Goal: Contribute content: Contribute content

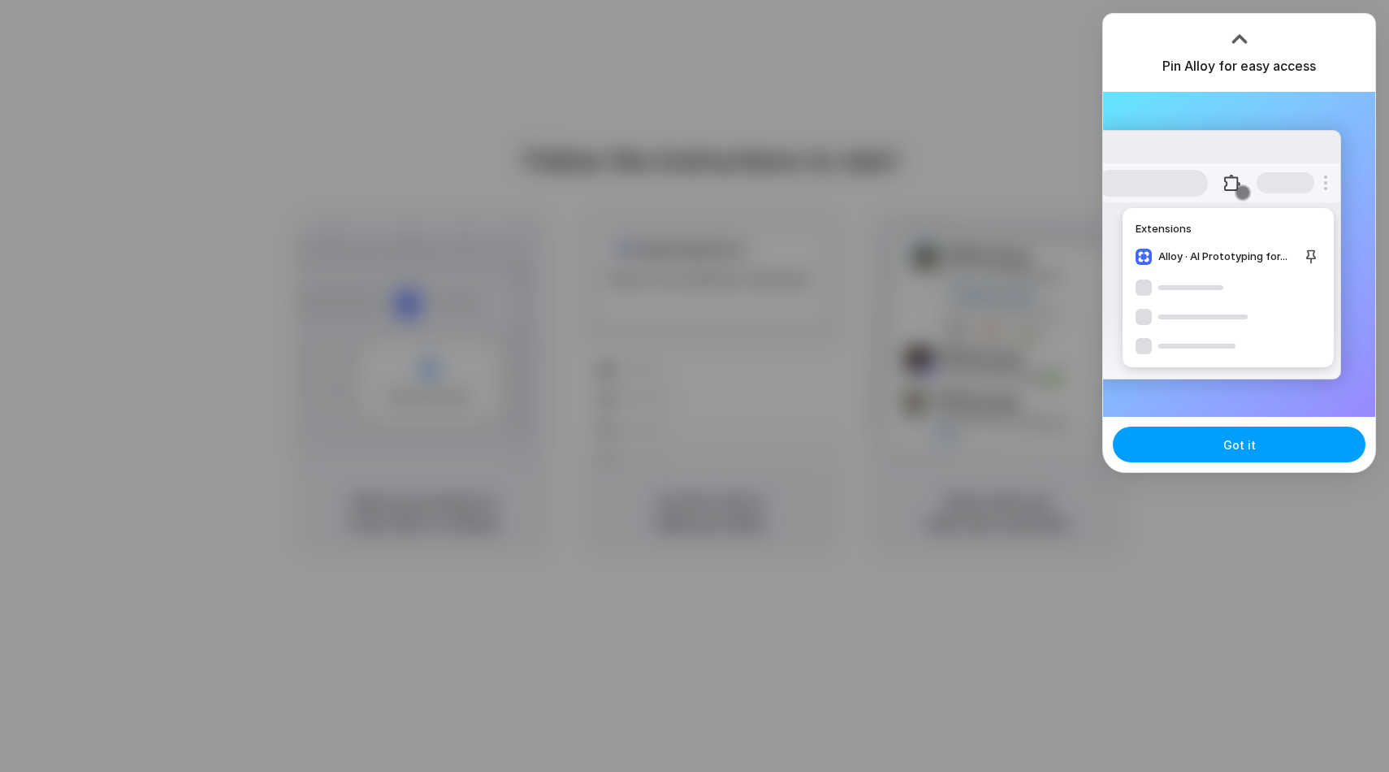
click at [1266, 447] on button "Got it" at bounding box center [1239, 444] width 253 height 36
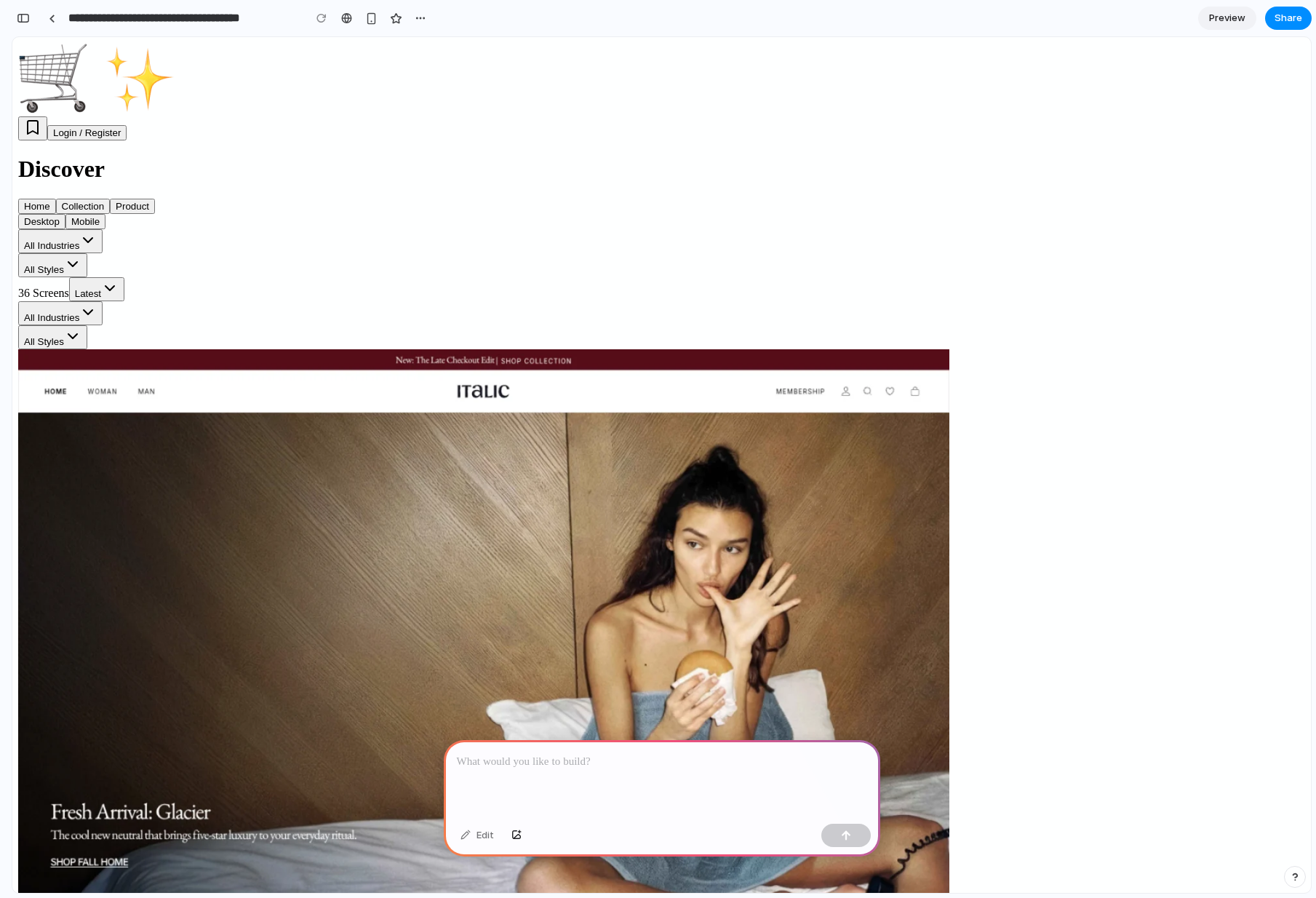
click at [568, 691] on p at bounding box center [662, 762] width 410 height 17
click at [848, 691] on div "button" at bounding box center [846, 835] width 10 height 10
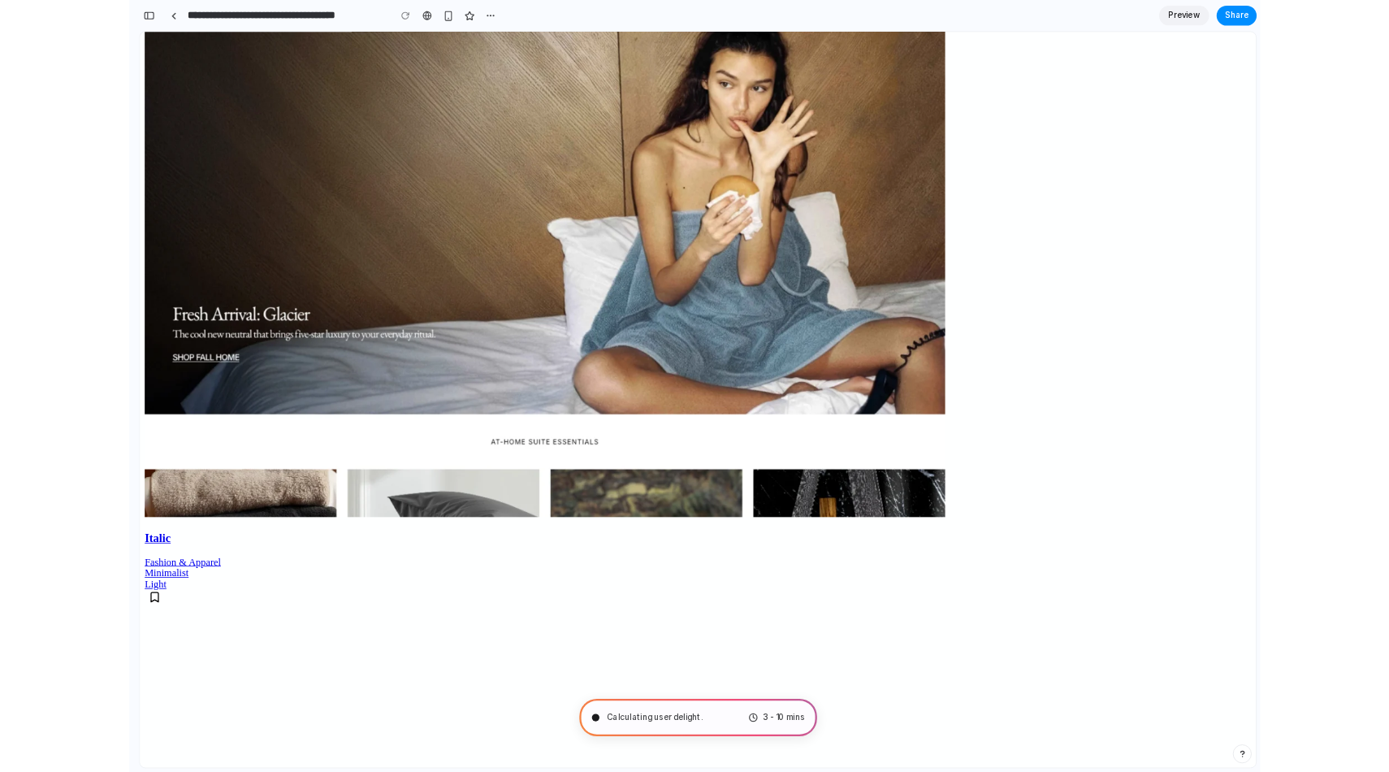
scroll to position [356, 0]
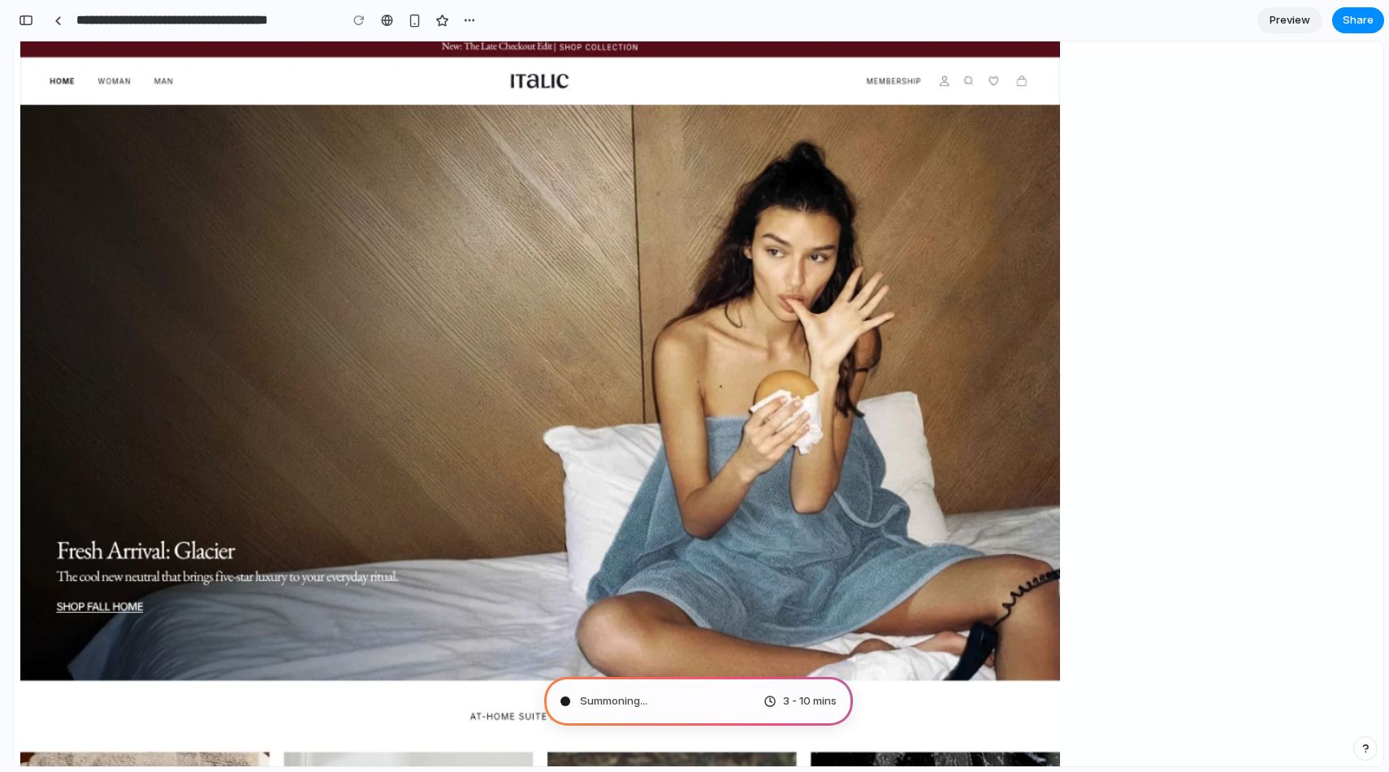
type input "**********"
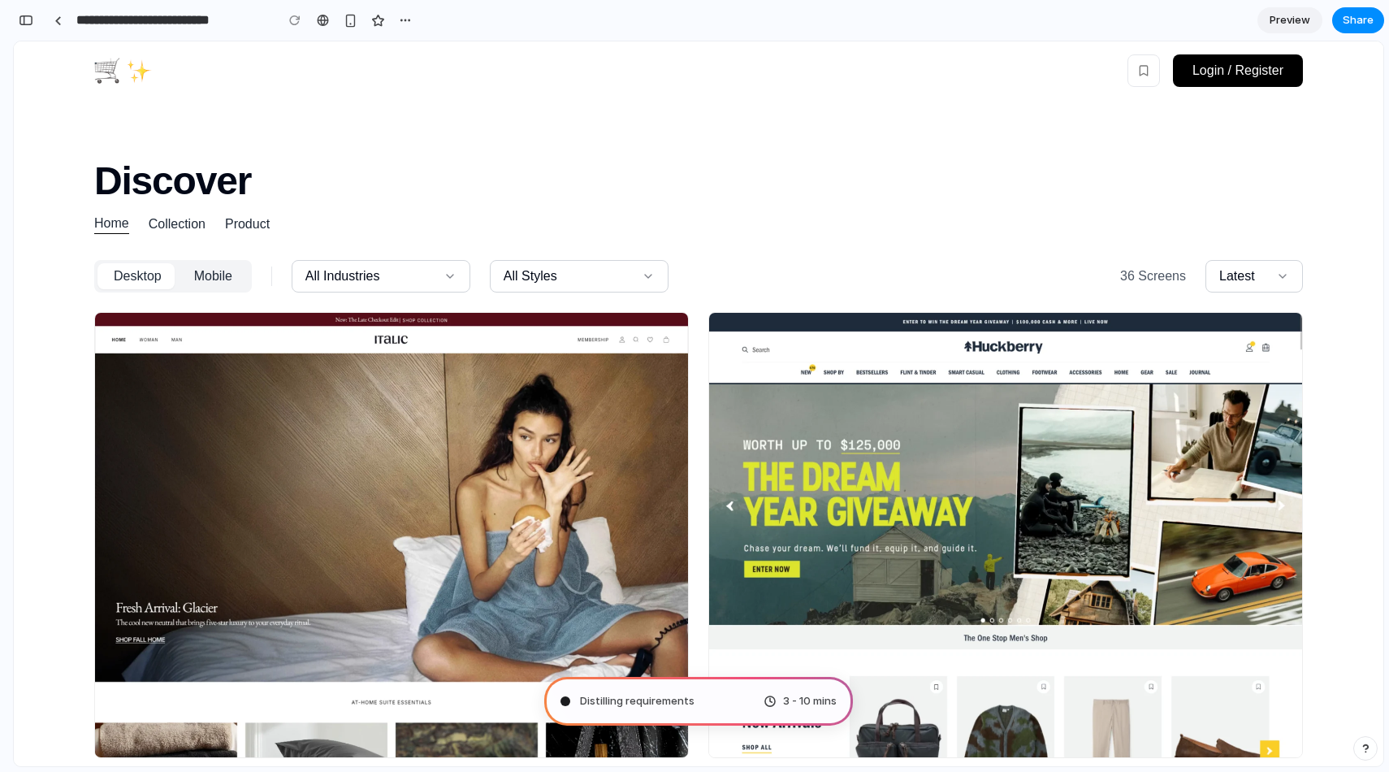
scroll to position [541, 0]
click at [1295, 17] on span "Preview" at bounding box center [1290, 20] width 41 height 16
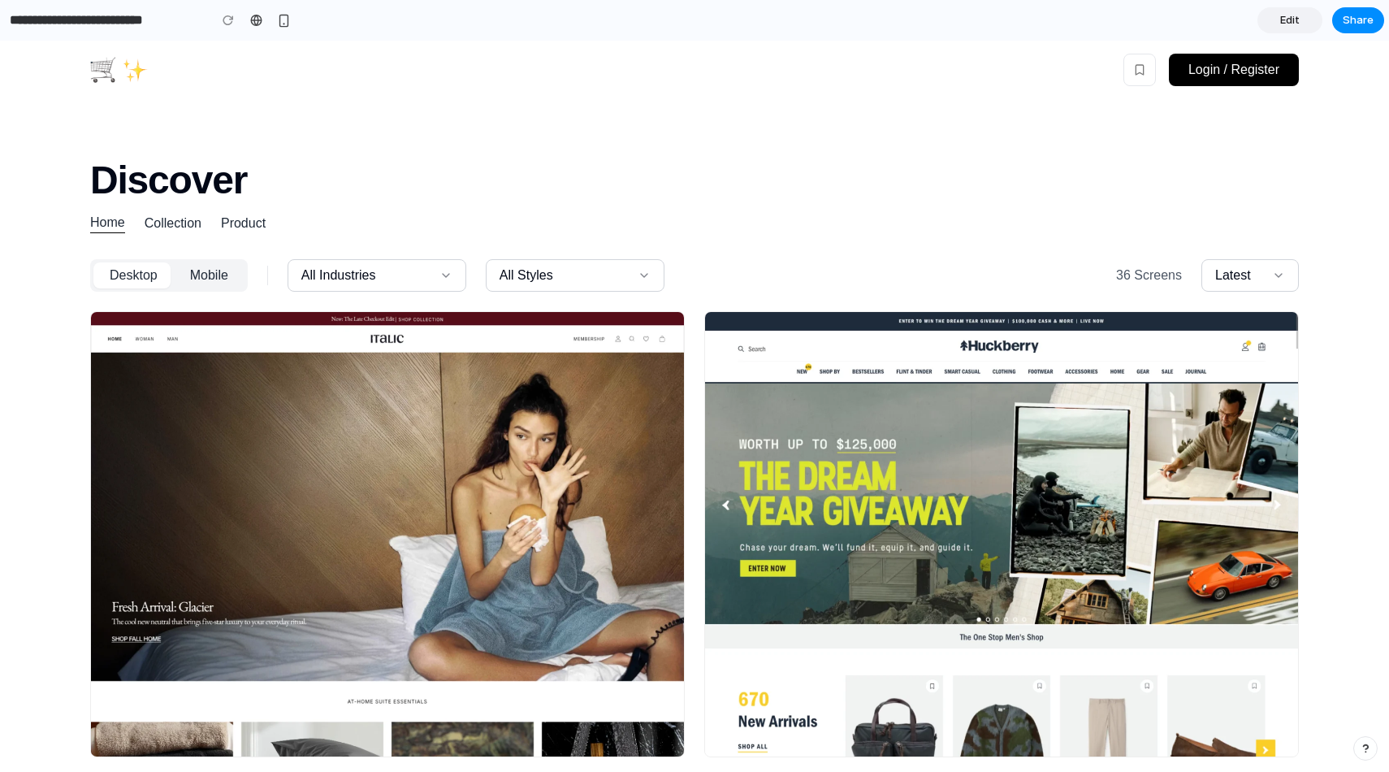
click at [1296, 17] on span "Edit" at bounding box center [1289, 20] width 19 height 16
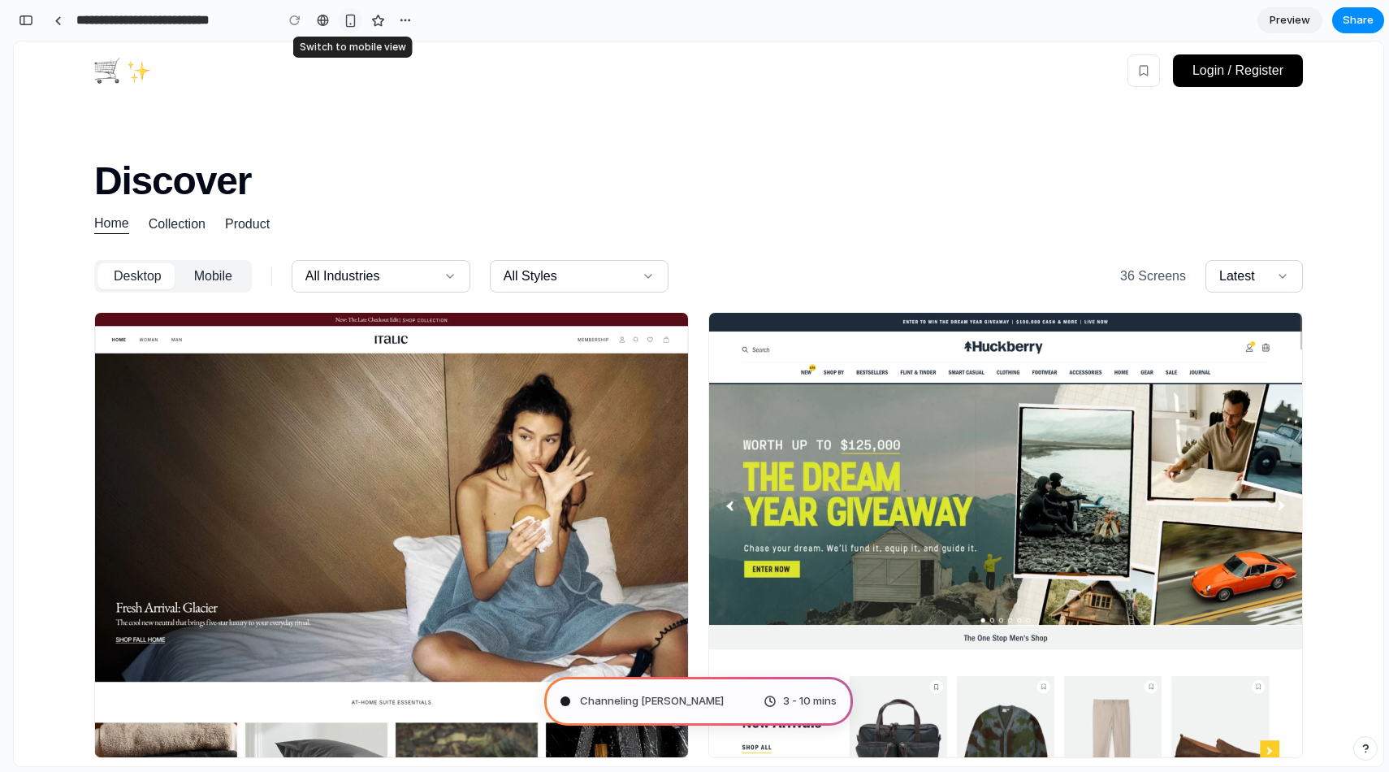
click at [351, 23] on div "button" at bounding box center [351, 21] width 14 height 14
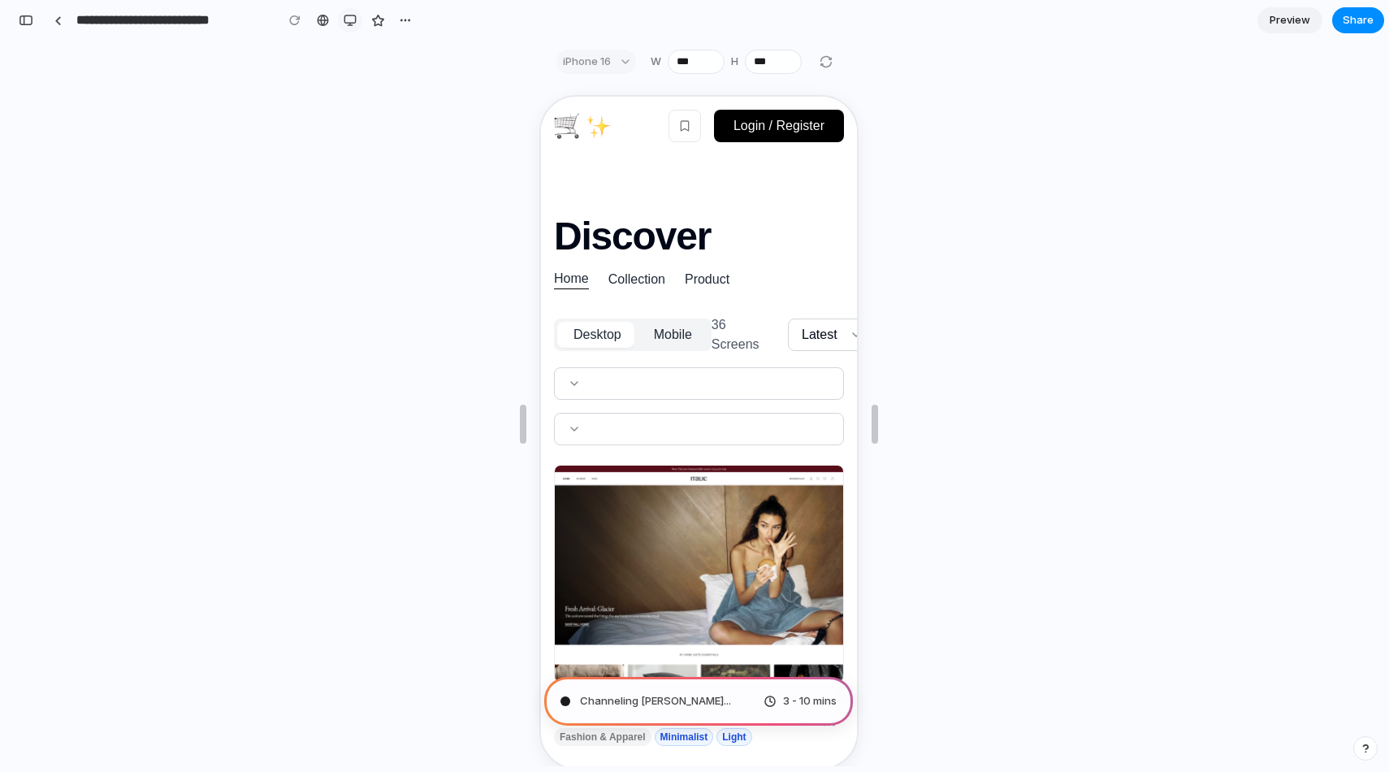
click at [348, 22] on div "button" at bounding box center [350, 20] width 13 height 13
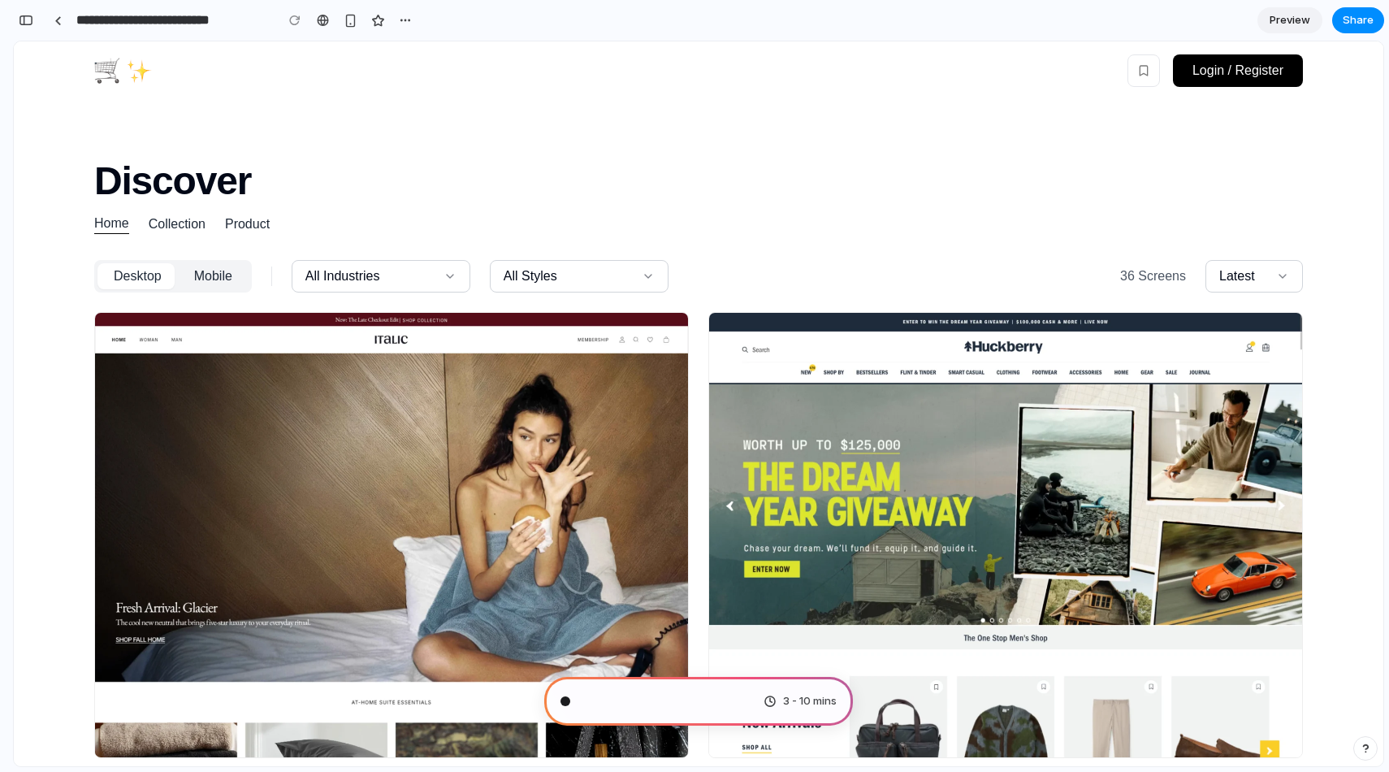
scroll to position [456, 0]
click at [31, 21] on div "button" at bounding box center [26, 20] width 15 height 11
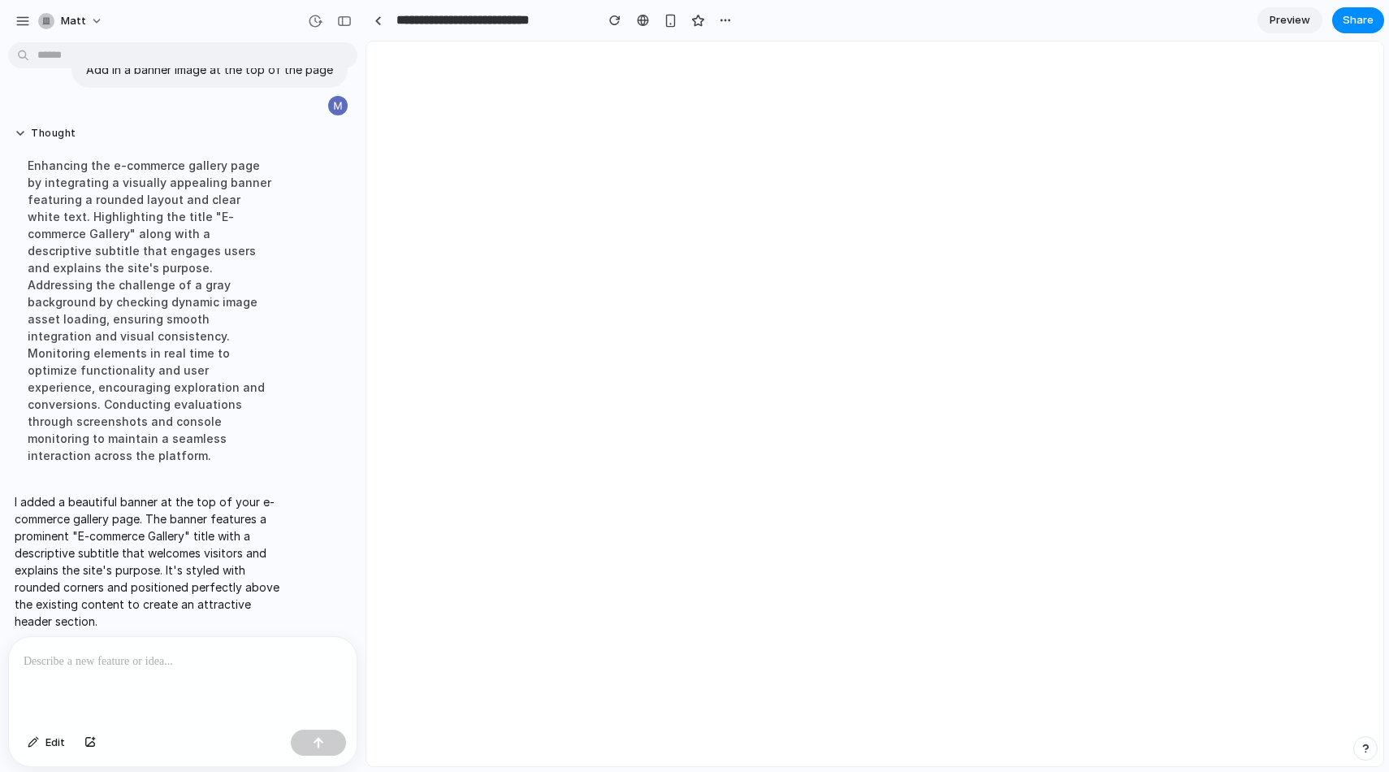
scroll to position [0, 0]
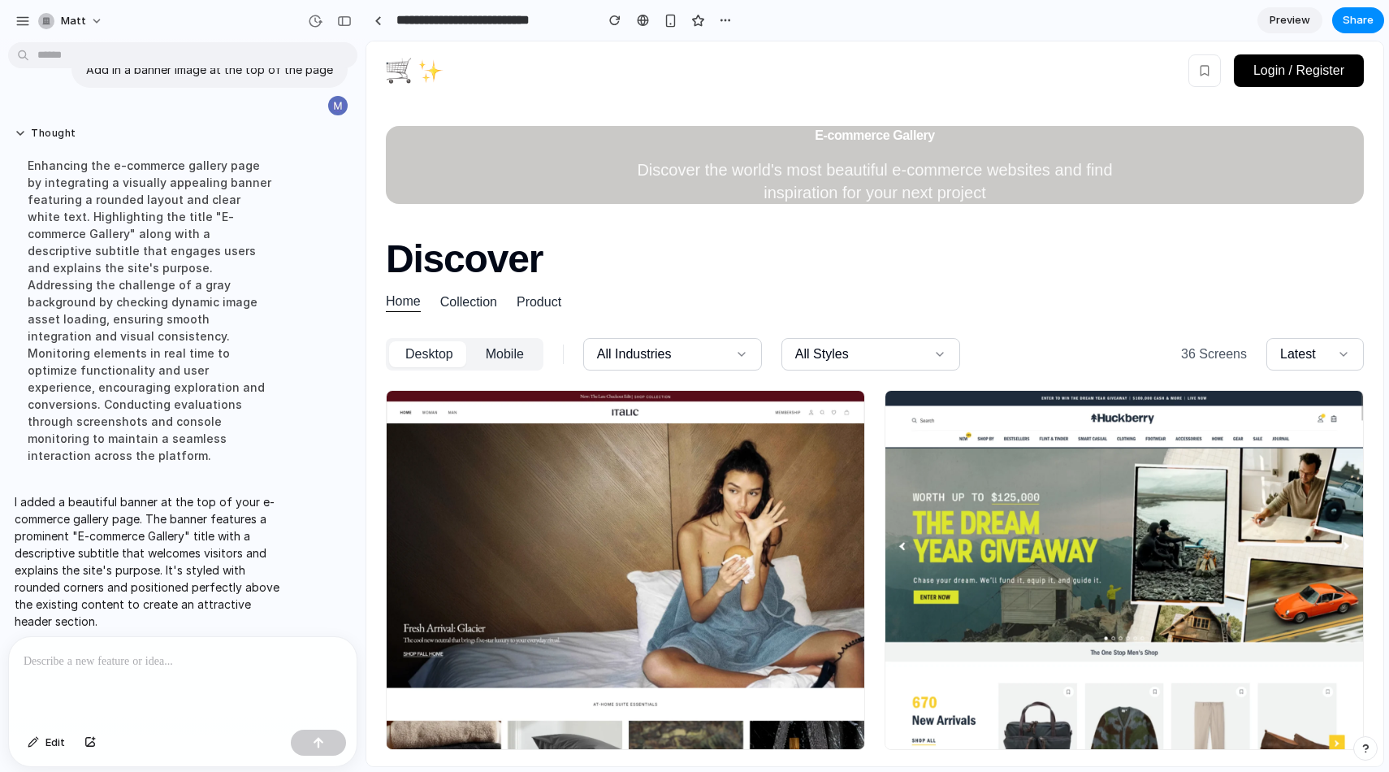
click at [260, 675] on div at bounding box center [183, 680] width 348 height 86
click at [647, 24] on div at bounding box center [643, 20] width 12 height 13
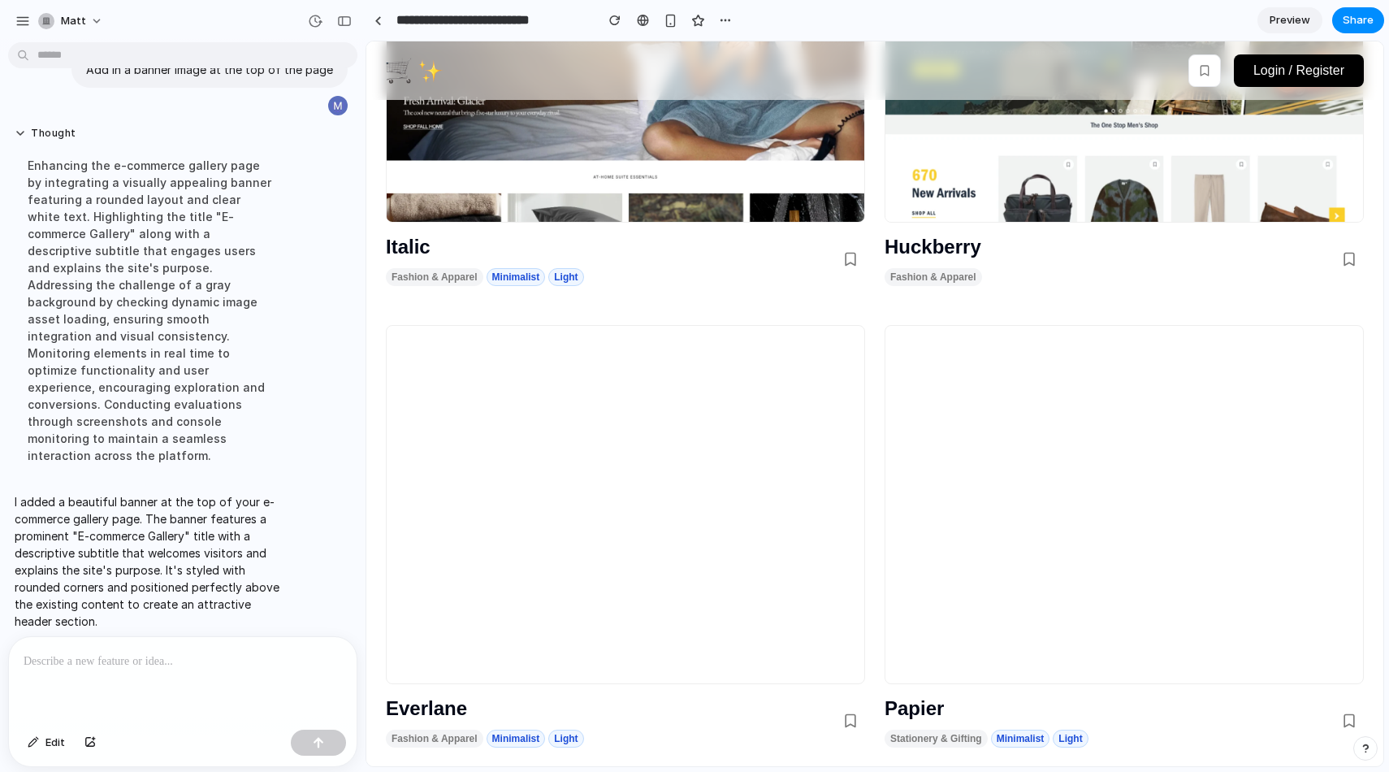
scroll to position [1292, 0]
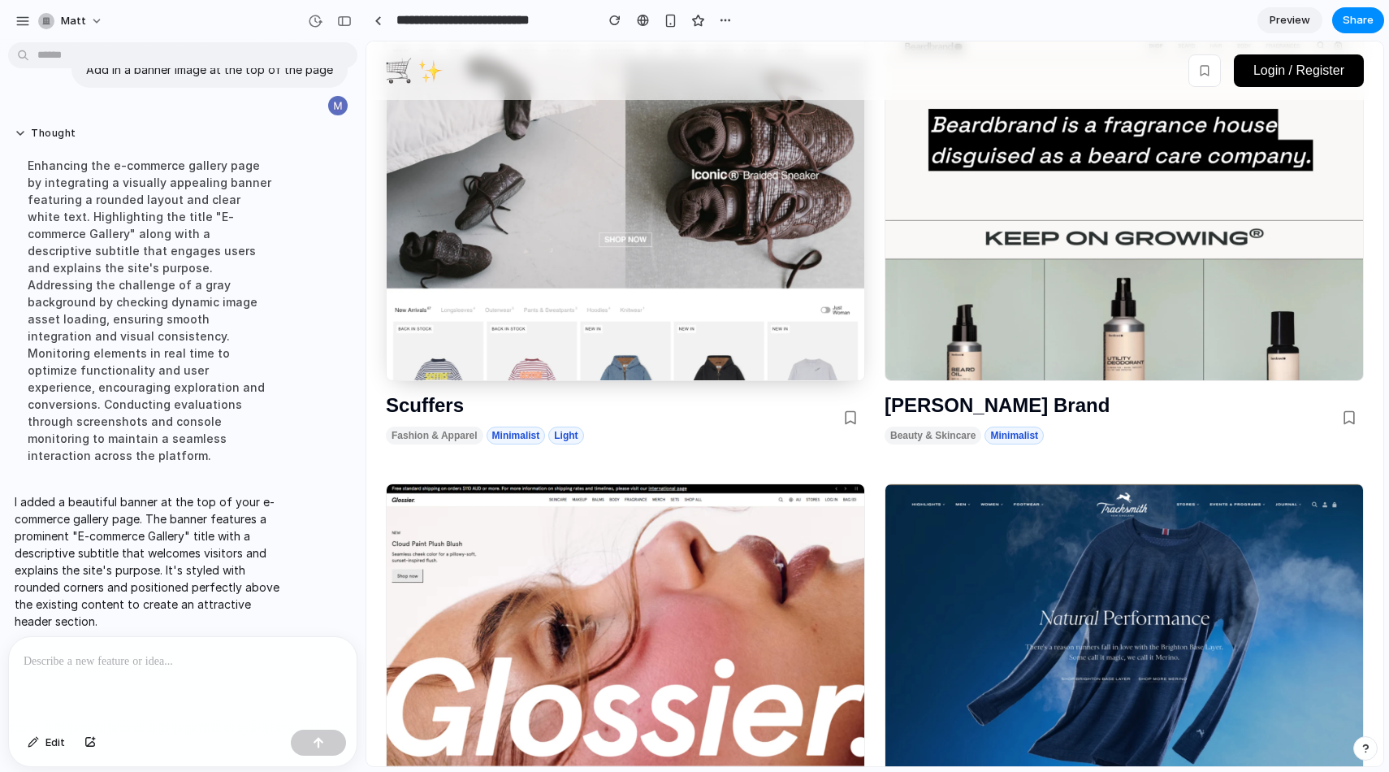
click at [556, 296] on img at bounding box center [626, 201] width 478 height 358
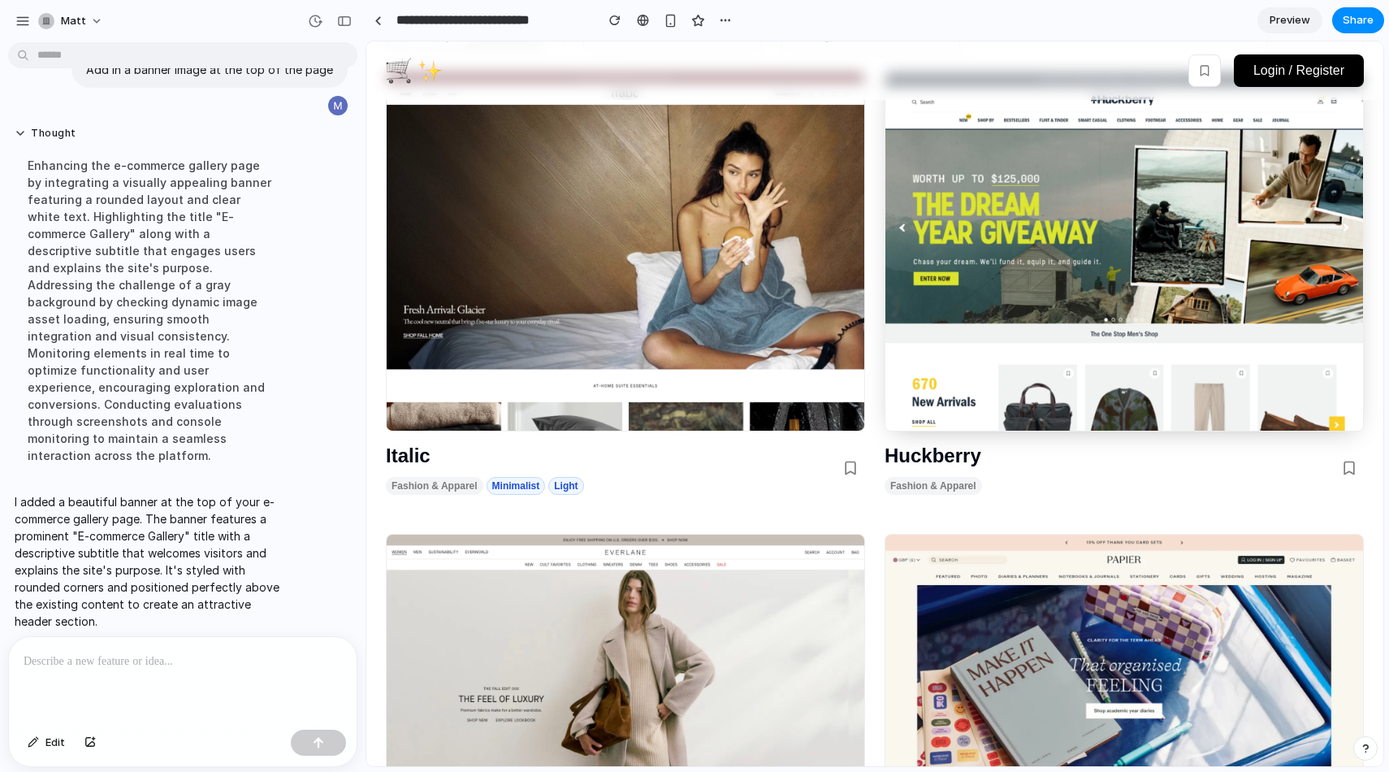
scroll to position [309, 0]
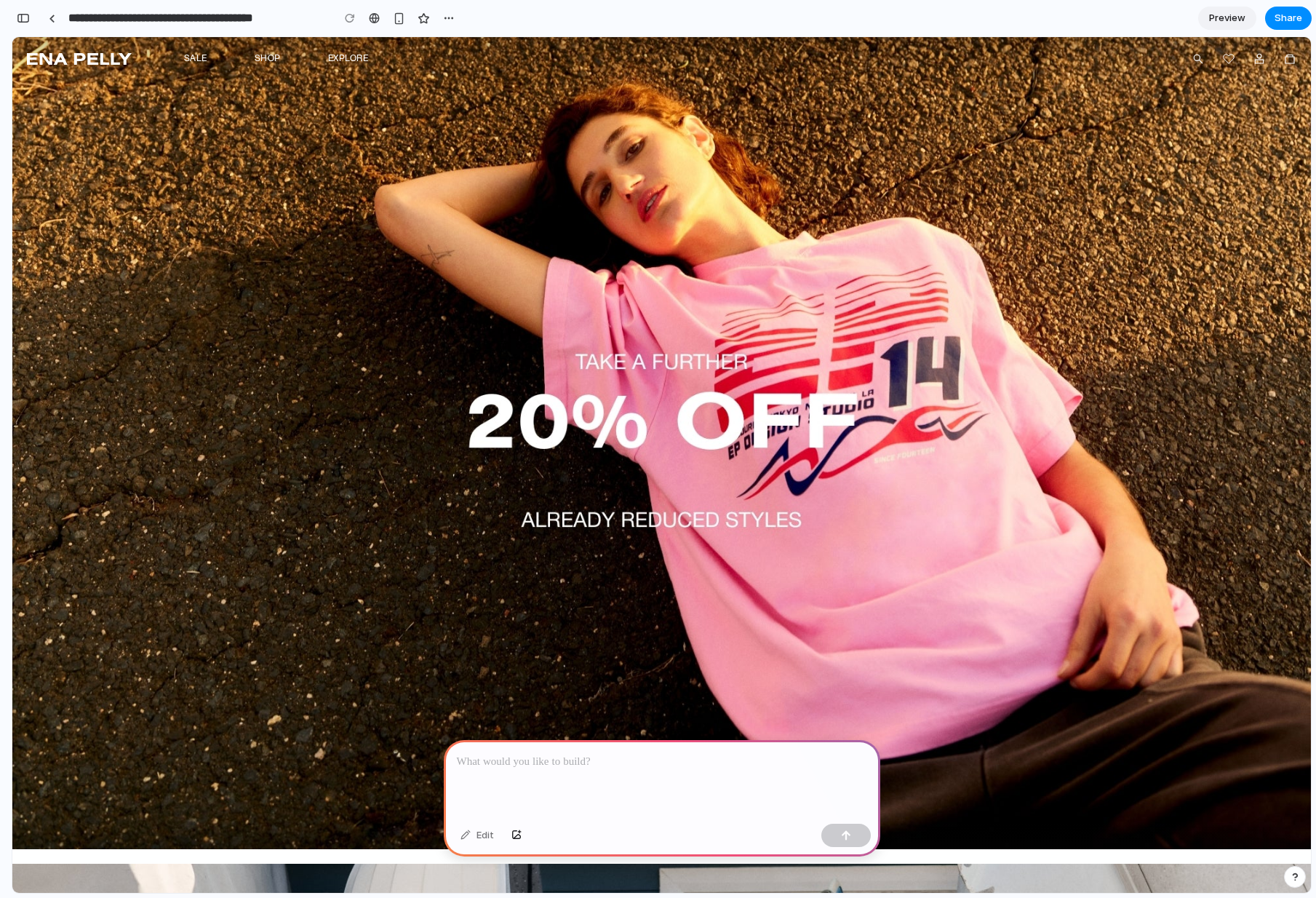
click at [546, 770] on div at bounding box center [661, 779] width 436 height 78
click at [539, 764] on p at bounding box center [662, 762] width 410 height 17
click at [586, 754] on p "**********" at bounding box center [659, 762] width 405 height 17
click at [595, 754] on p "**********" at bounding box center [659, 762] width 405 height 17
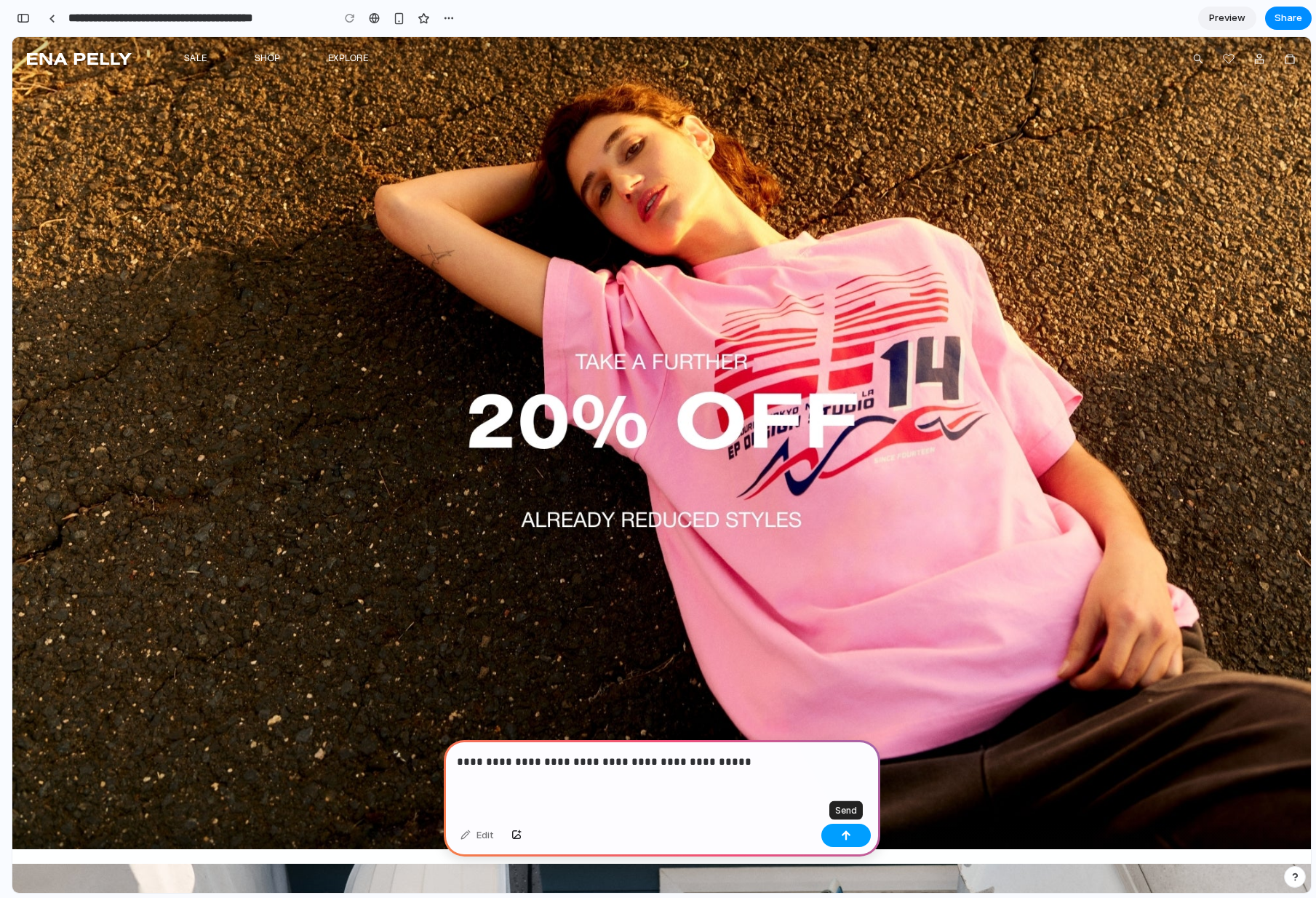
click at [845, 831] on div "button" at bounding box center [846, 835] width 10 height 10
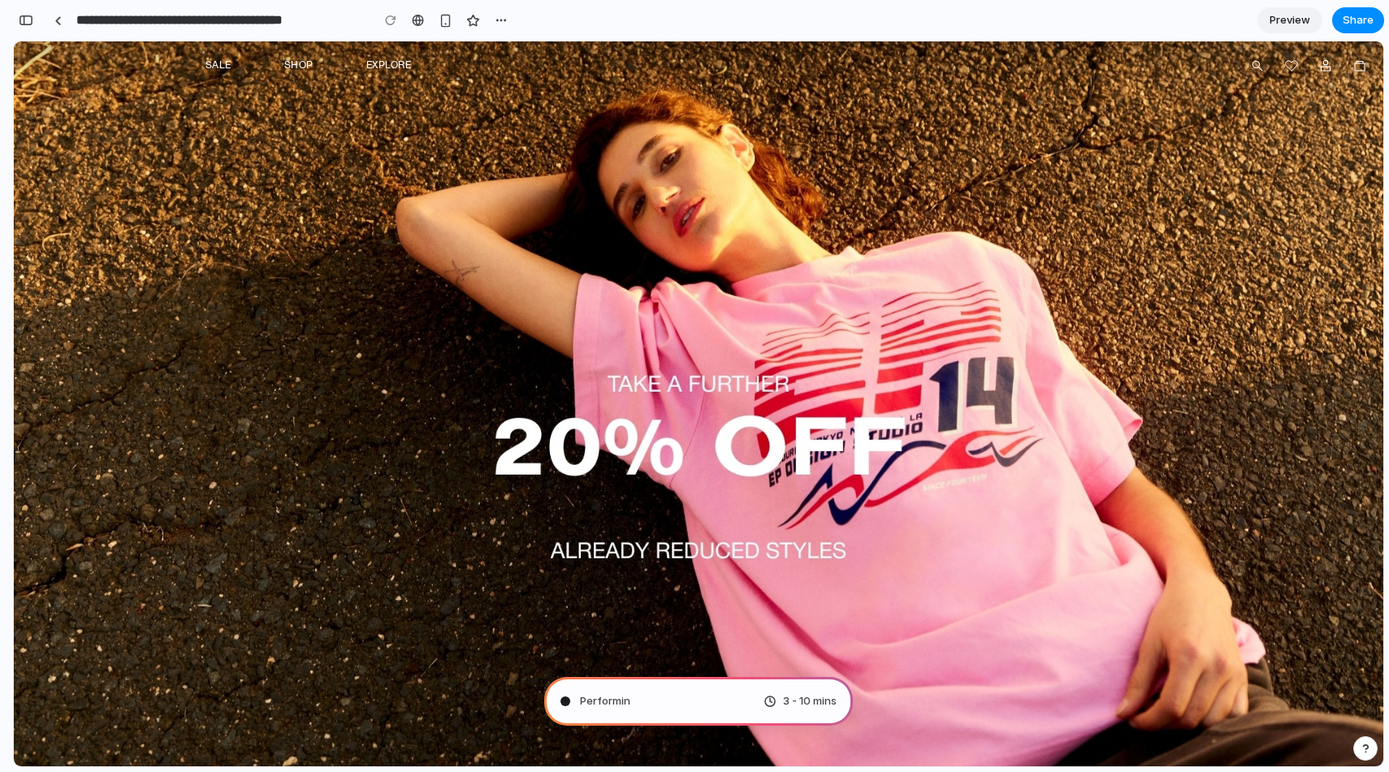
type input "**********"
click at [481, 18] on div "button" at bounding box center [486, 21] width 14 height 14
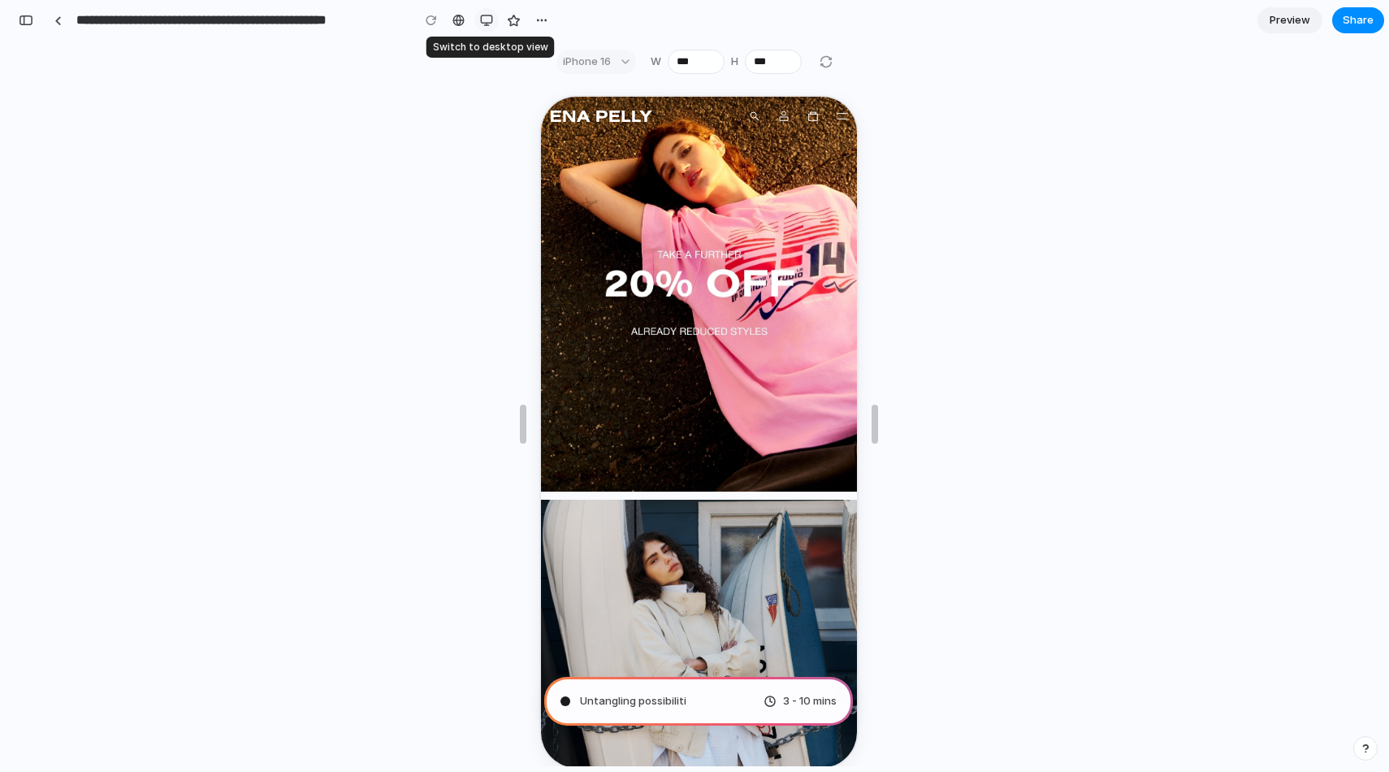
click at [487, 20] on div "button" at bounding box center [486, 20] width 13 height 13
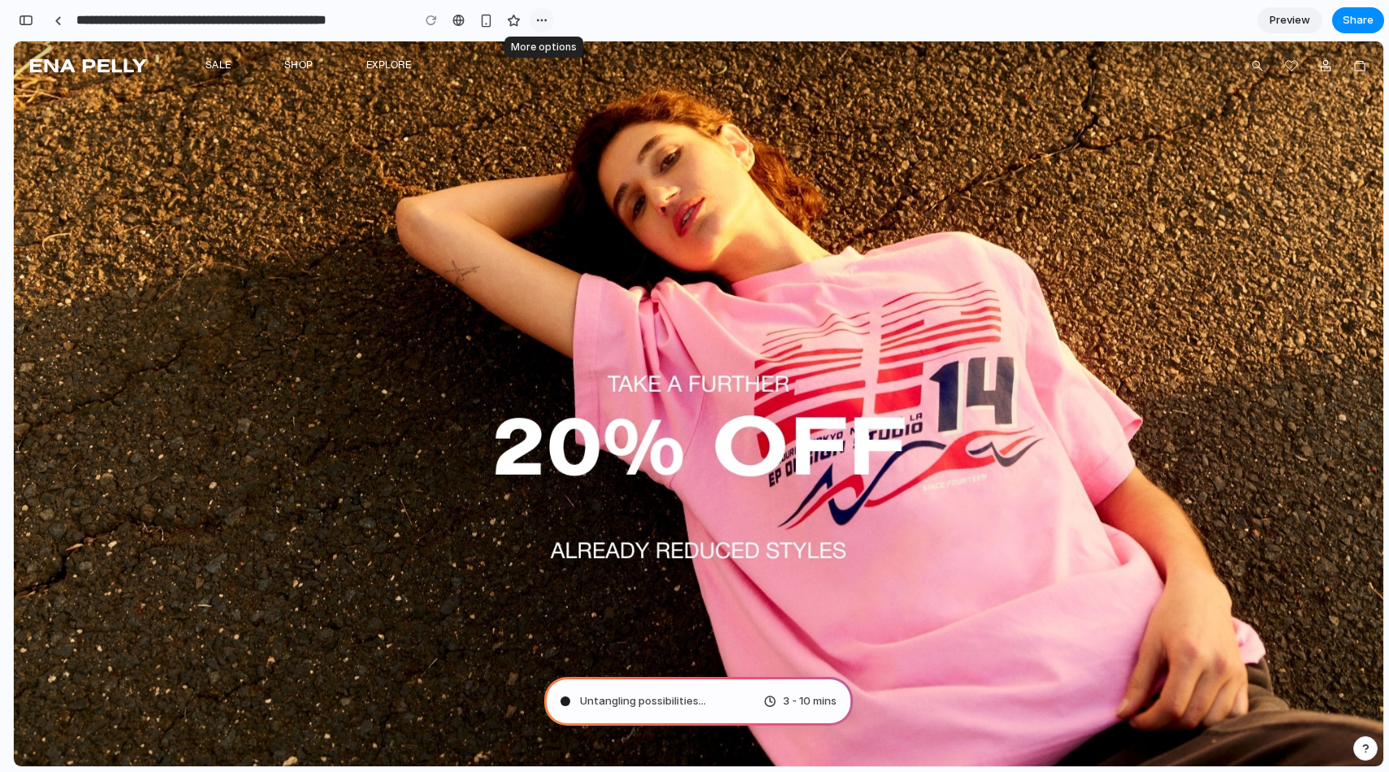
click at [539, 20] on div "button" at bounding box center [541, 20] width 13 height 13
click at [29, 16] on div "Duplicate Delete" at bounding box center [694, 386] width 1389 height 772
click at [26, 19] on div "button" at bounding box center [26, 20] width 15 height 11
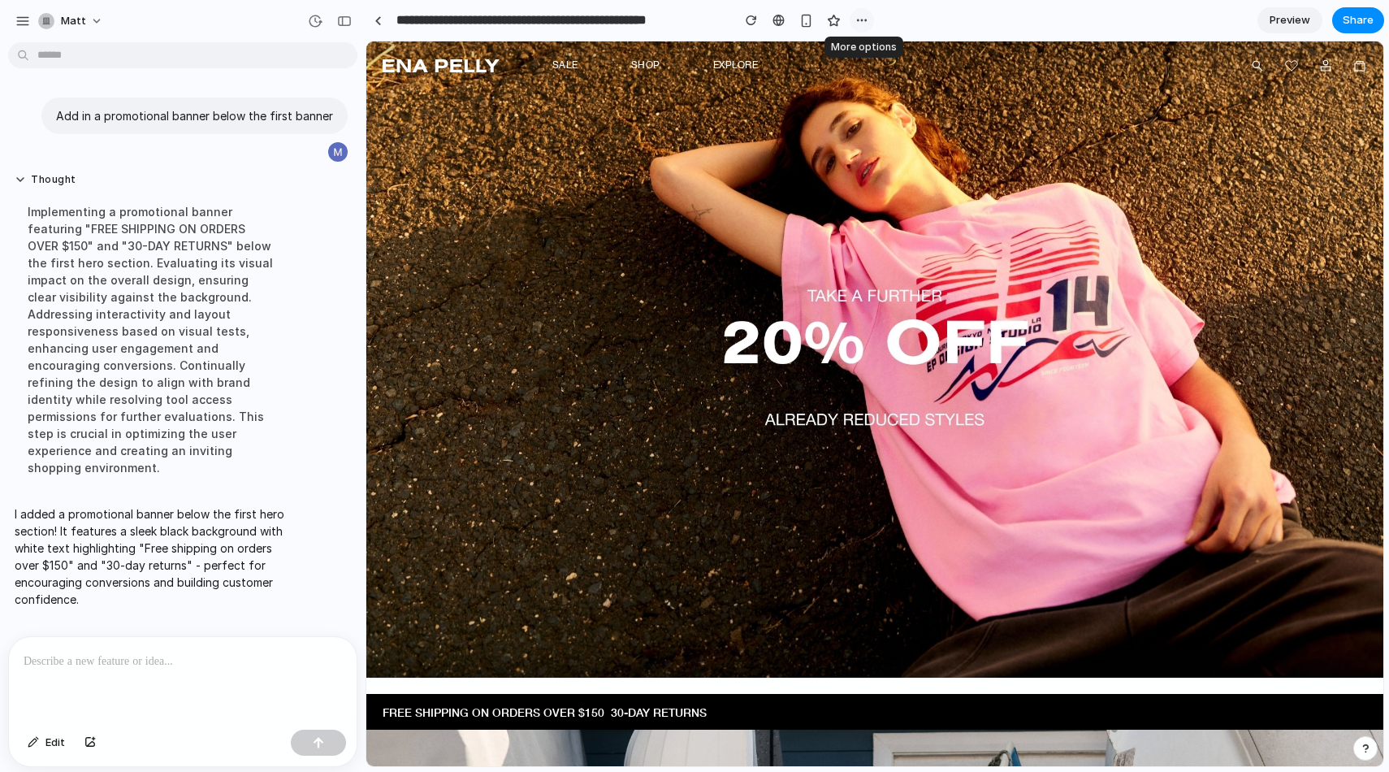
click at [862, 16] on div "button" at bounding box center [861, 20] width 13 height 13
click at [1012, 10] on div "Duplicate Delete" at bounding box center [694, 386] width 1389 height 772
click at [1364, 18] on span "Share" at bounding box center [1358, 20] width 31 height 16
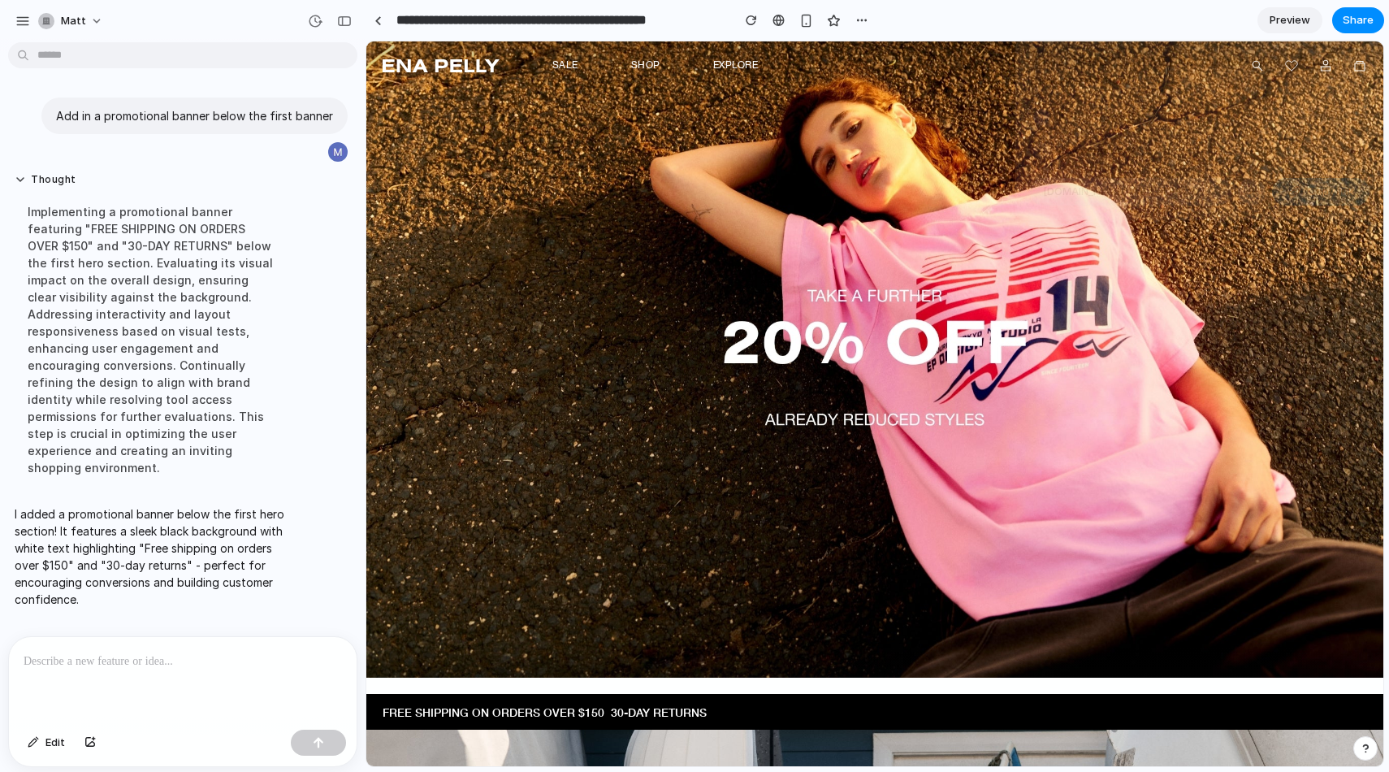
click at [1323, 188] on span "Copy link" at bounding box center [1331, 192] width 46 height 16
click at [1330, 116] on div "Creator" at bounding box center [1328, 117] width 70 height 23
click at [1345, 118] on div "Creator" at bounding box center [1328, 117] width 70 height 23
click at [1350, 158] on div "Full access" at bounding box center [1320, 151] width 86 height 23
click at [1351, 152] on div "Full access" at bounding box center [1320, 151] width 86 height 23
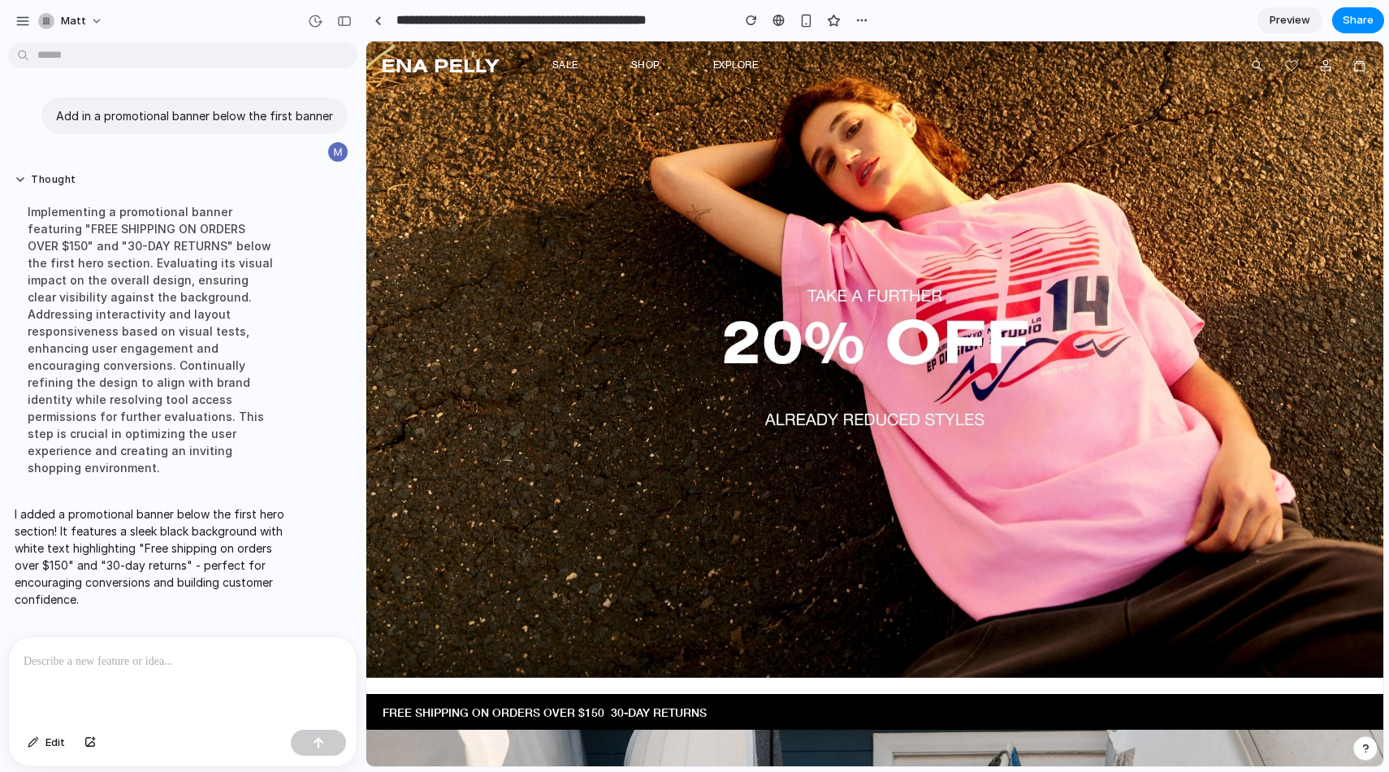
click at [613, 723] on div "Share ' Ena Pelly Melbourne Fashion - Promo Banner Addition ' Matt Creator Anyo…" at bounding box center [694, 386] width 1389 height 772
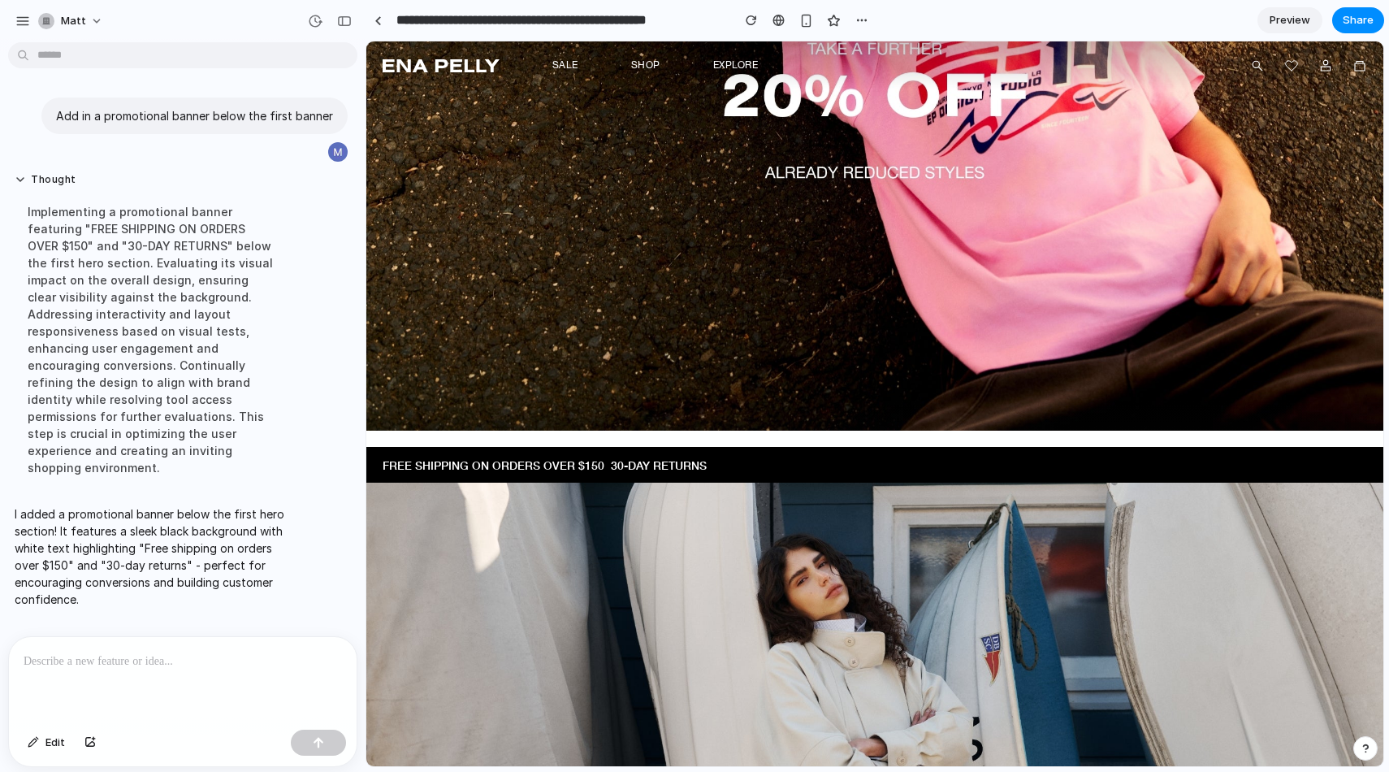
scroll to position [249, 0]
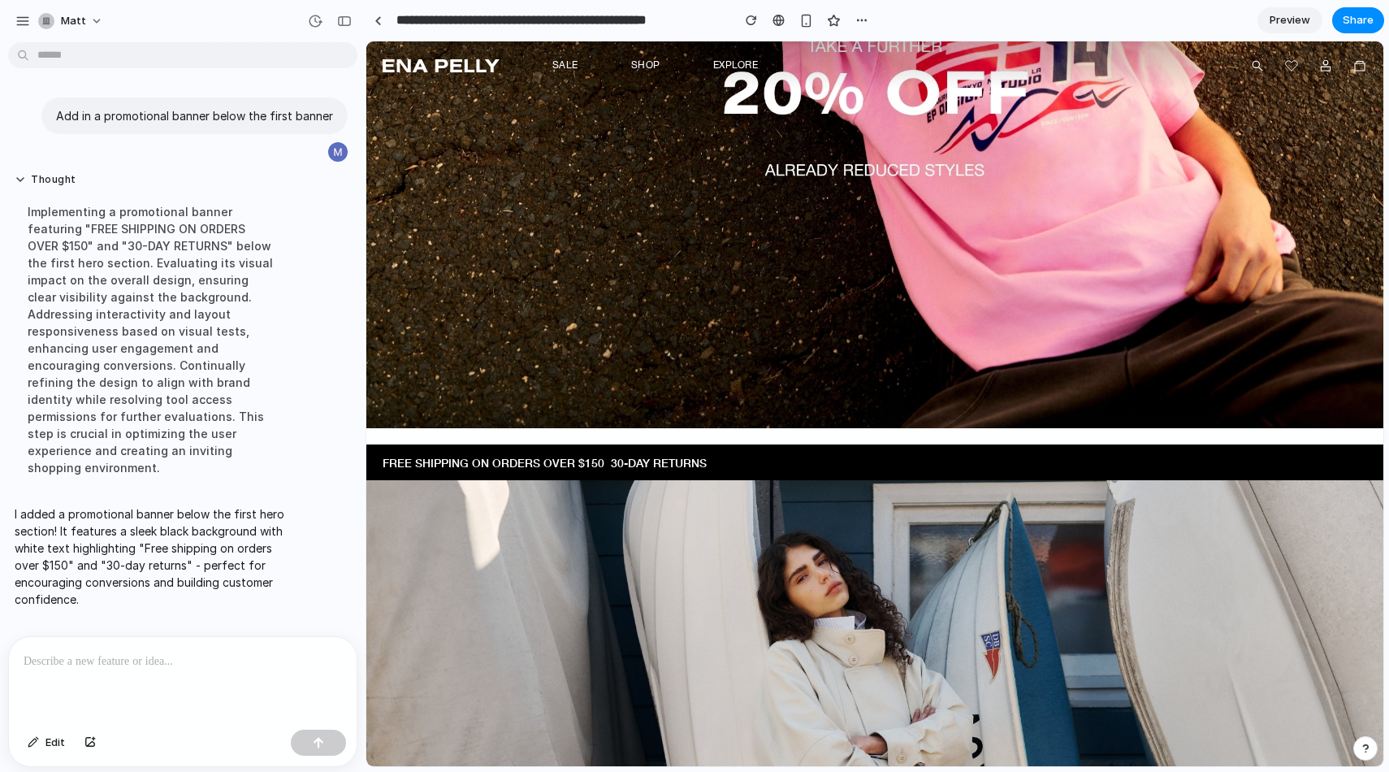
click at [616, 454] on p "30-day returns" at bounding box center [659, 462] width 96 height 16
click at [766, 454] on div "Free shipping on orders over $150 | 30-day returns" at bounding box center [875, 462] width 984 height 16
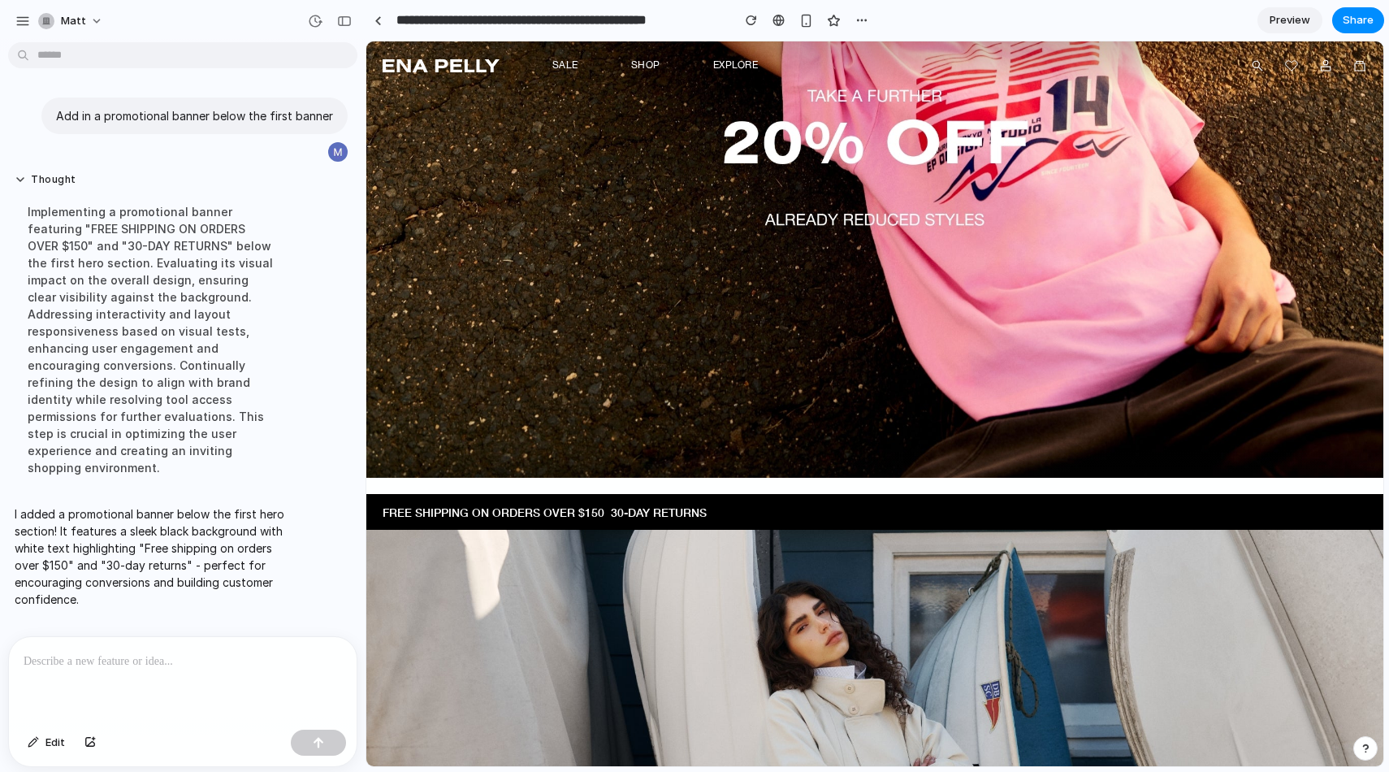
scroll to position [0, 0]
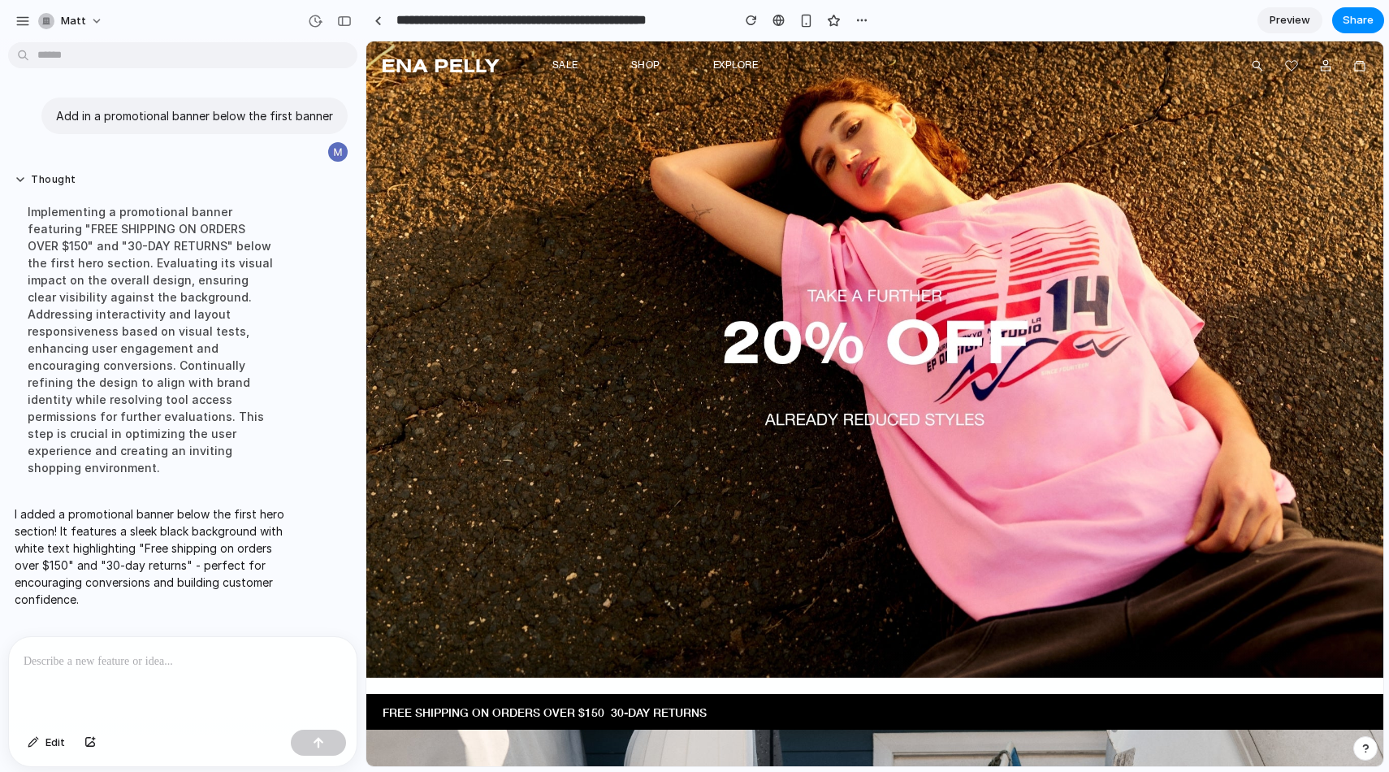
click at [522, 707] on p "Free shipping on orders over $150" at bounding box center [494, 711] width 222 height 16
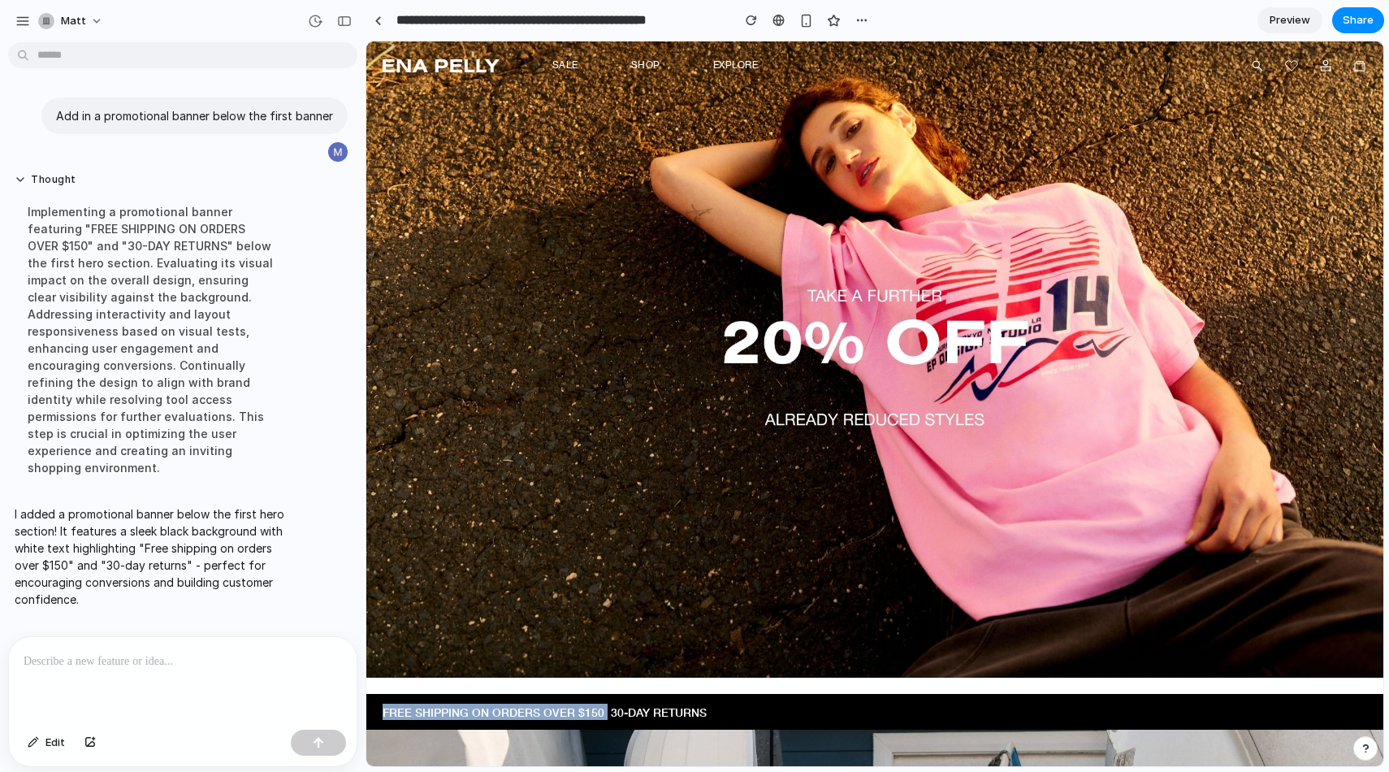
click at [522, 707] on p "Free shipping on orders over $150" at bounding box center [494, 711] width 222 height 16
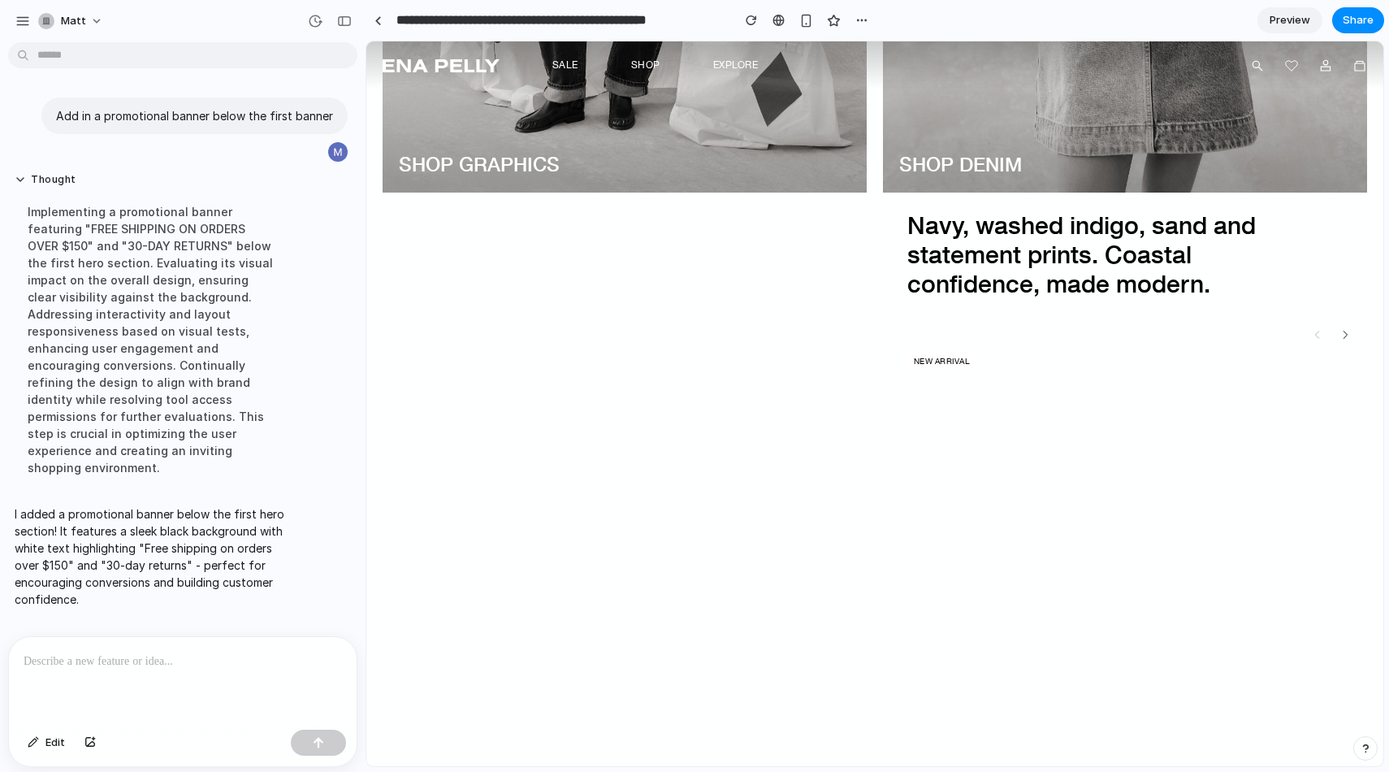
scroll to position [2347, 0]
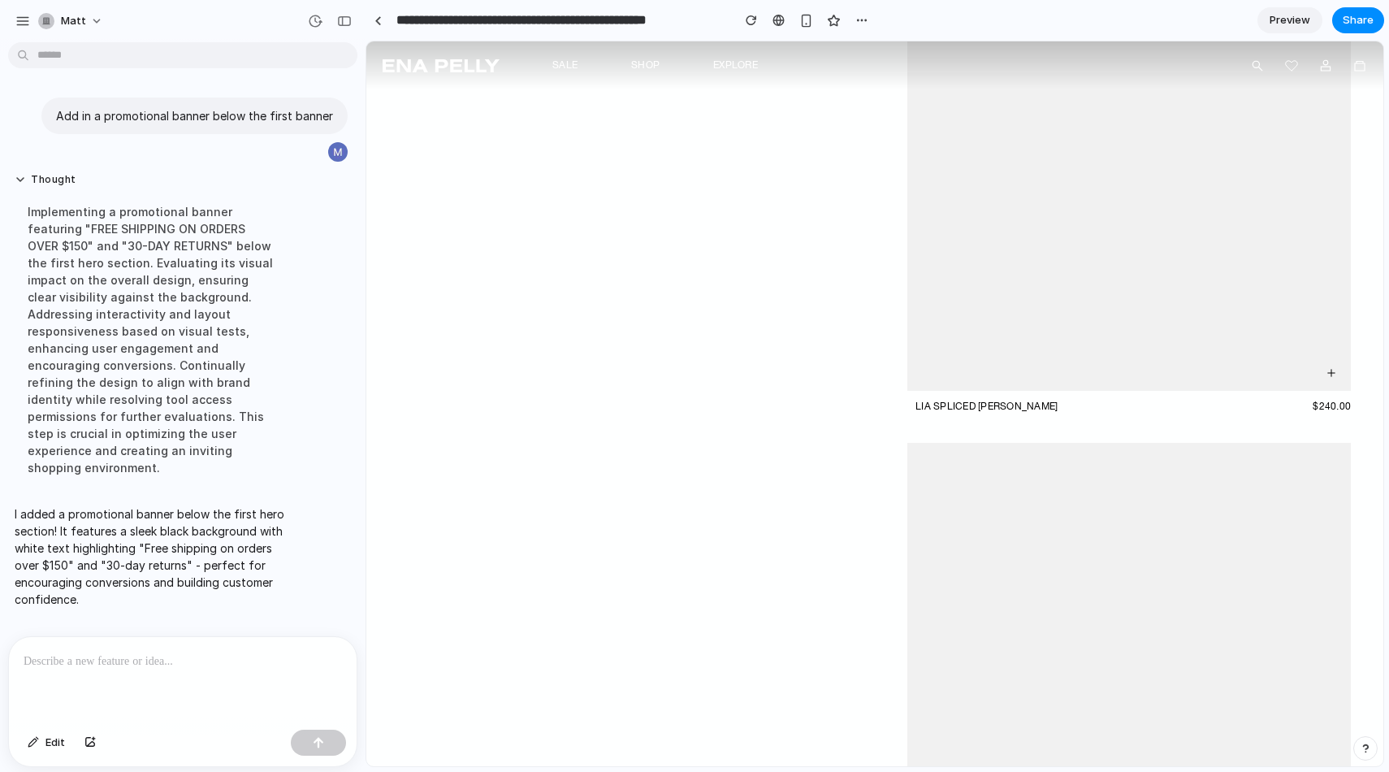
click at [226, 666] on div at bounding box center [183, 680] width 348 height 86
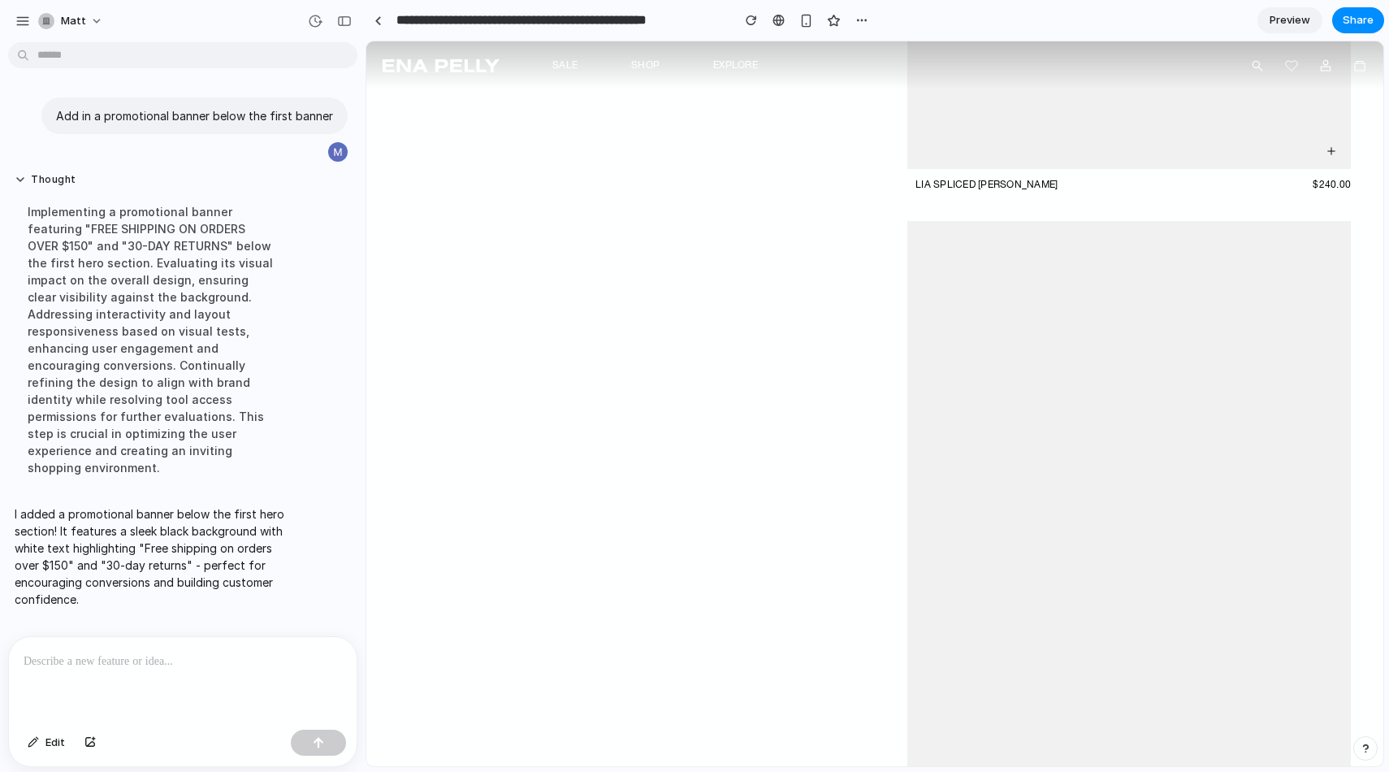
scroll to position [2366, 0]
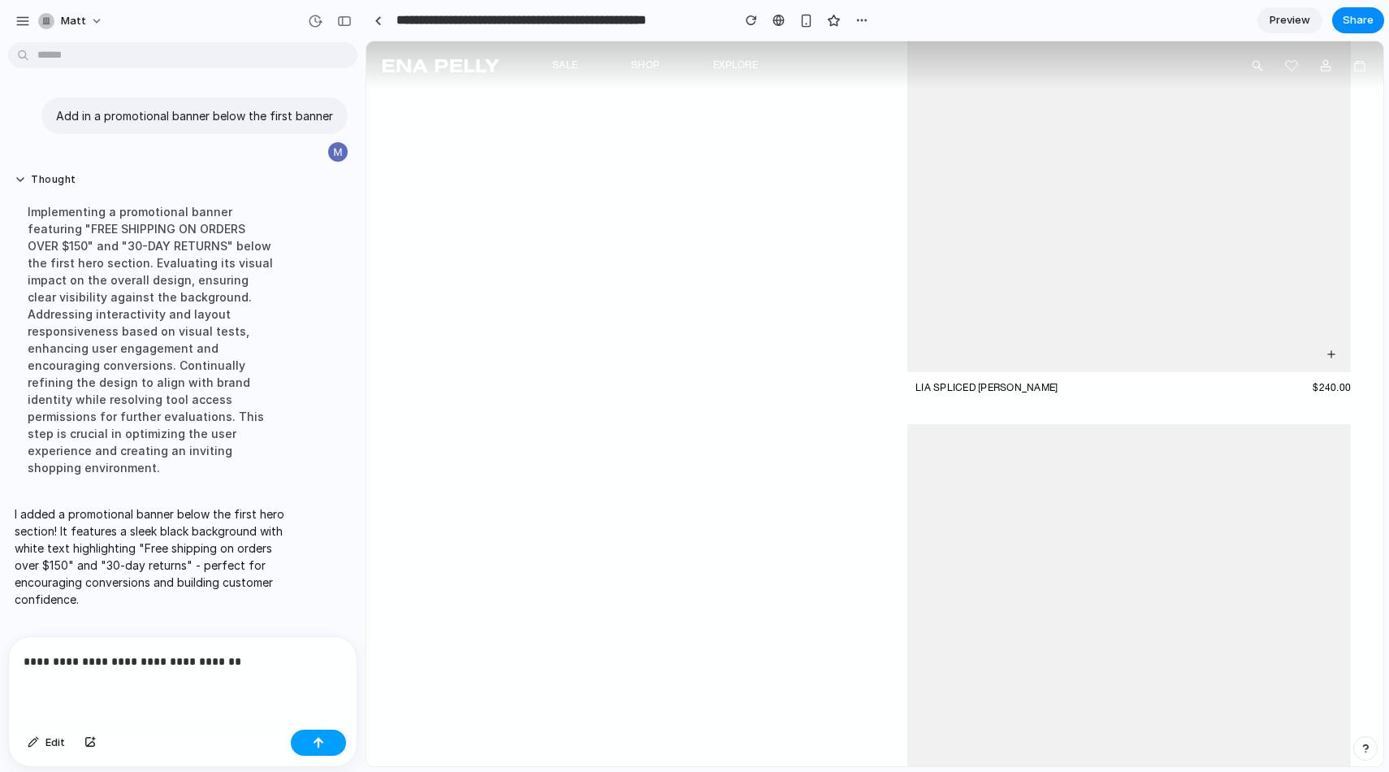
click at [323, 744] on div "button" at bounding box center [318, 742] width 11 height 11
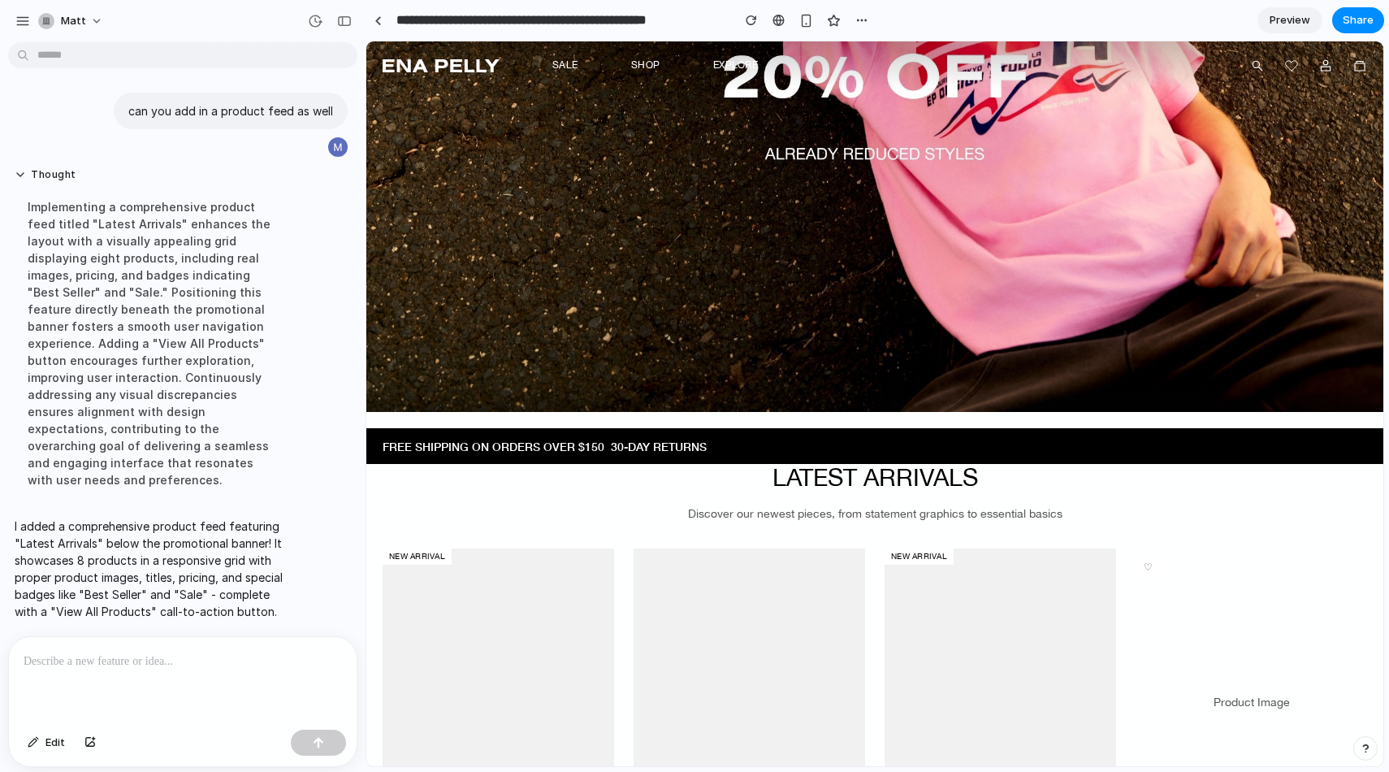
scroll to position [548, 0]
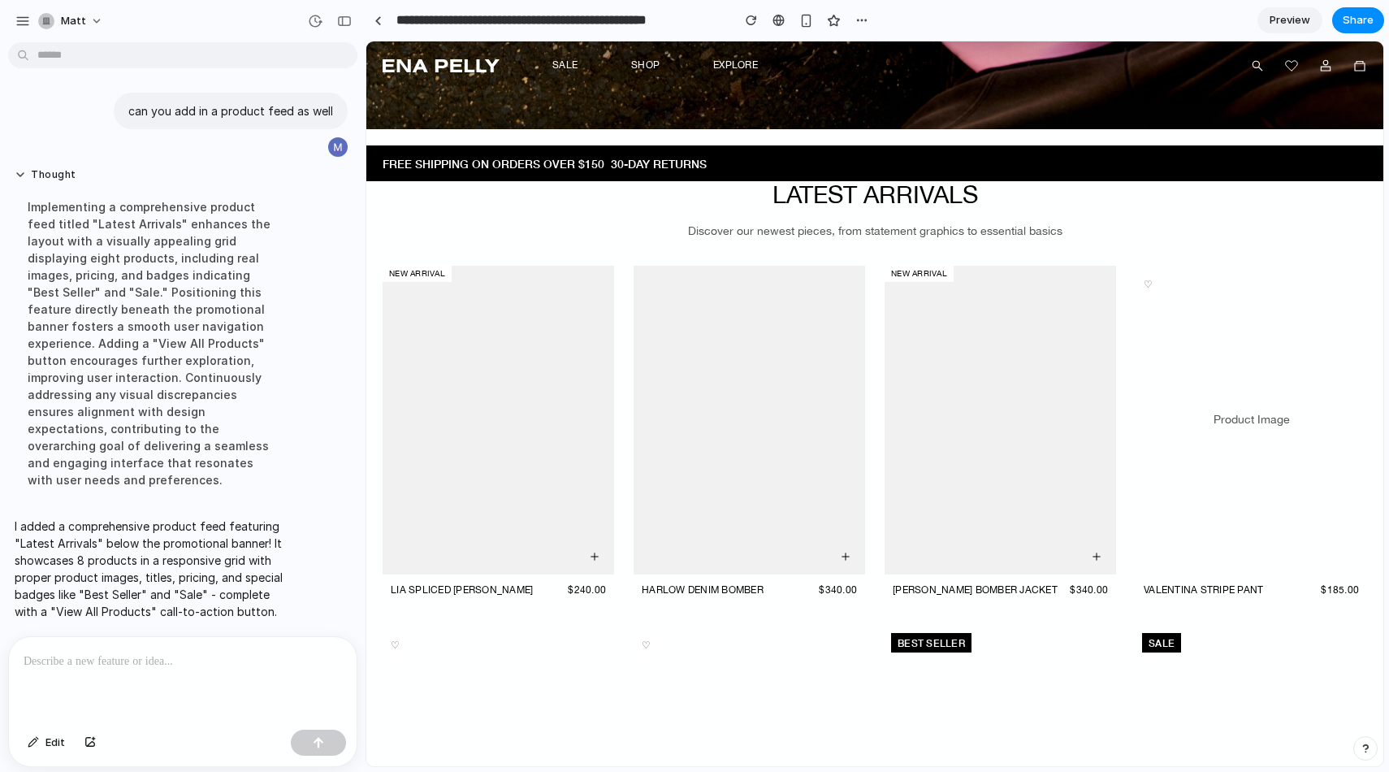
click at [841, 552] on icon "button" at bounding box center [846, 557] width 10 height 10
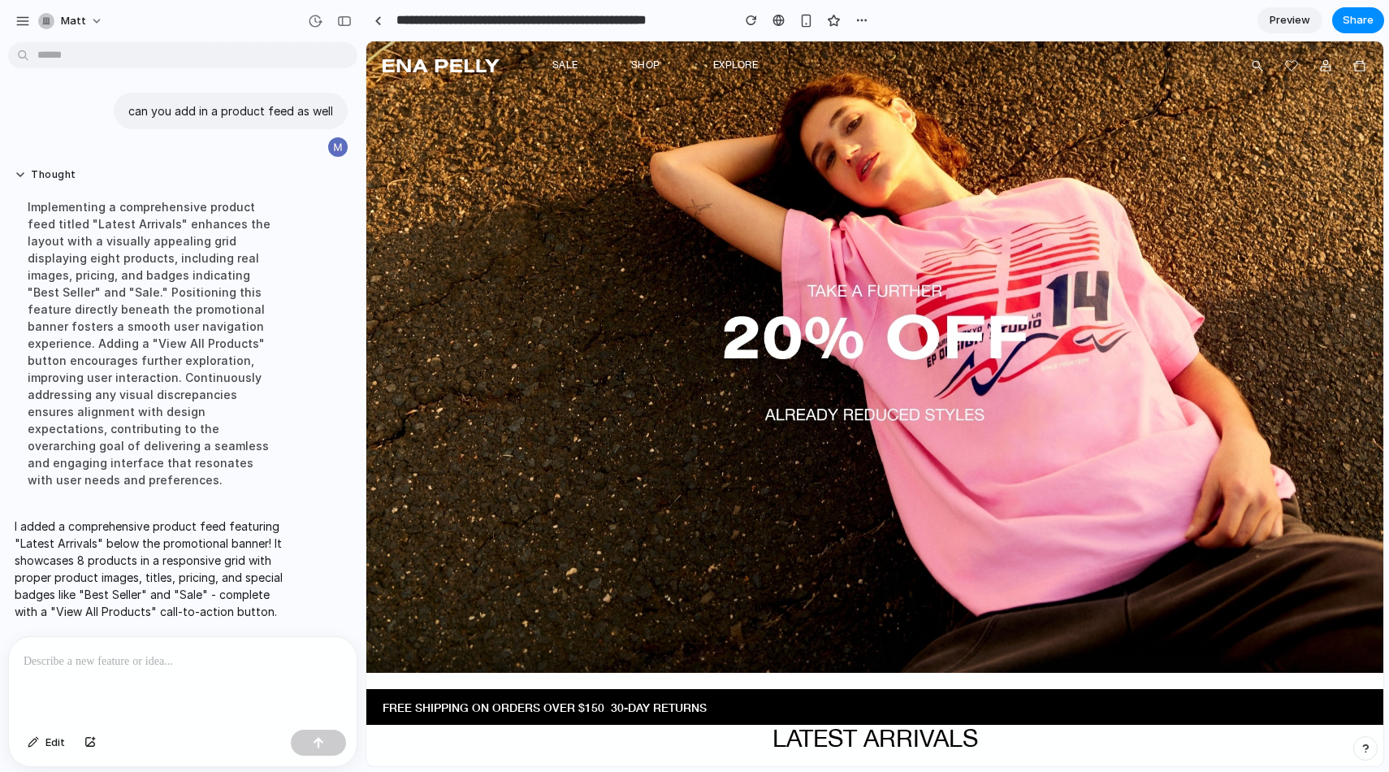
scroll to position [0, 0]
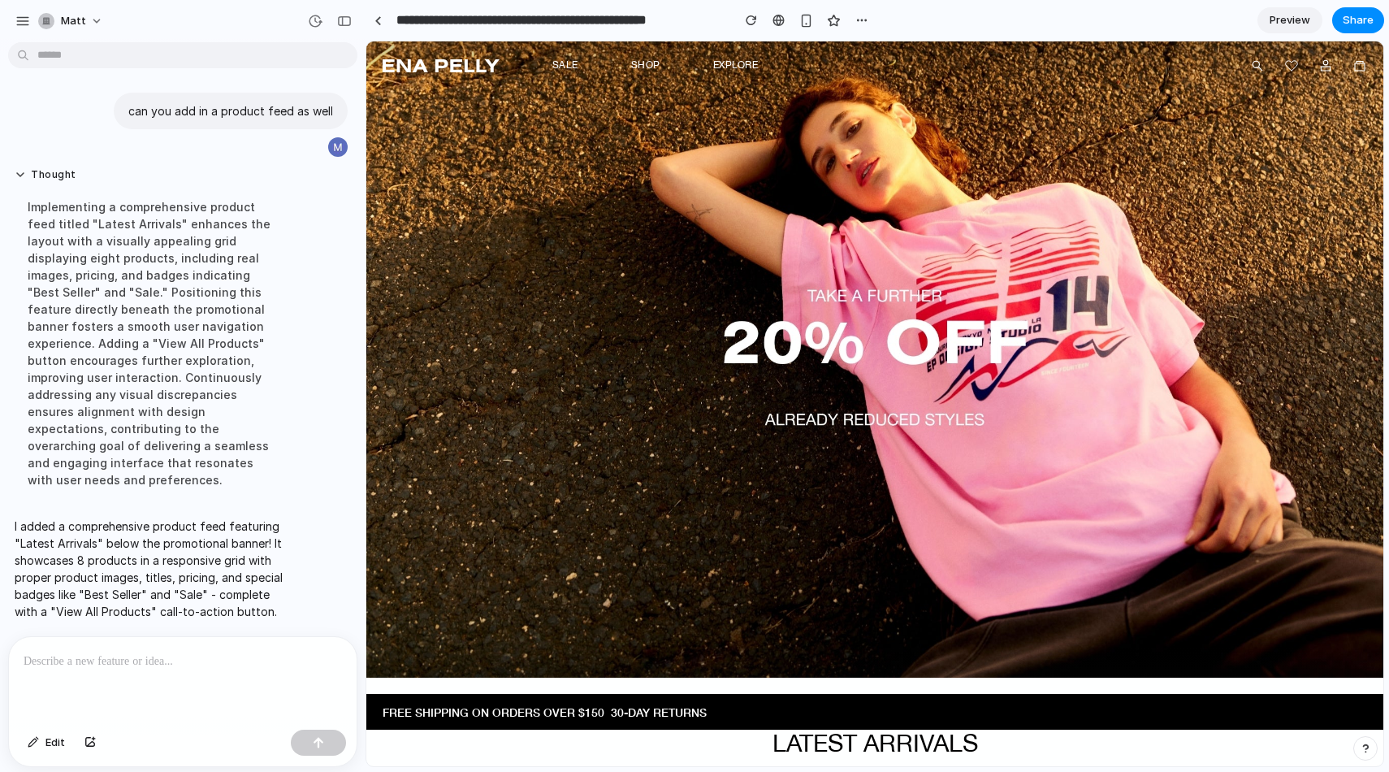
click at [1286, 22] on span "Preview" at bounding box center [1290, 20] width 41 height 16
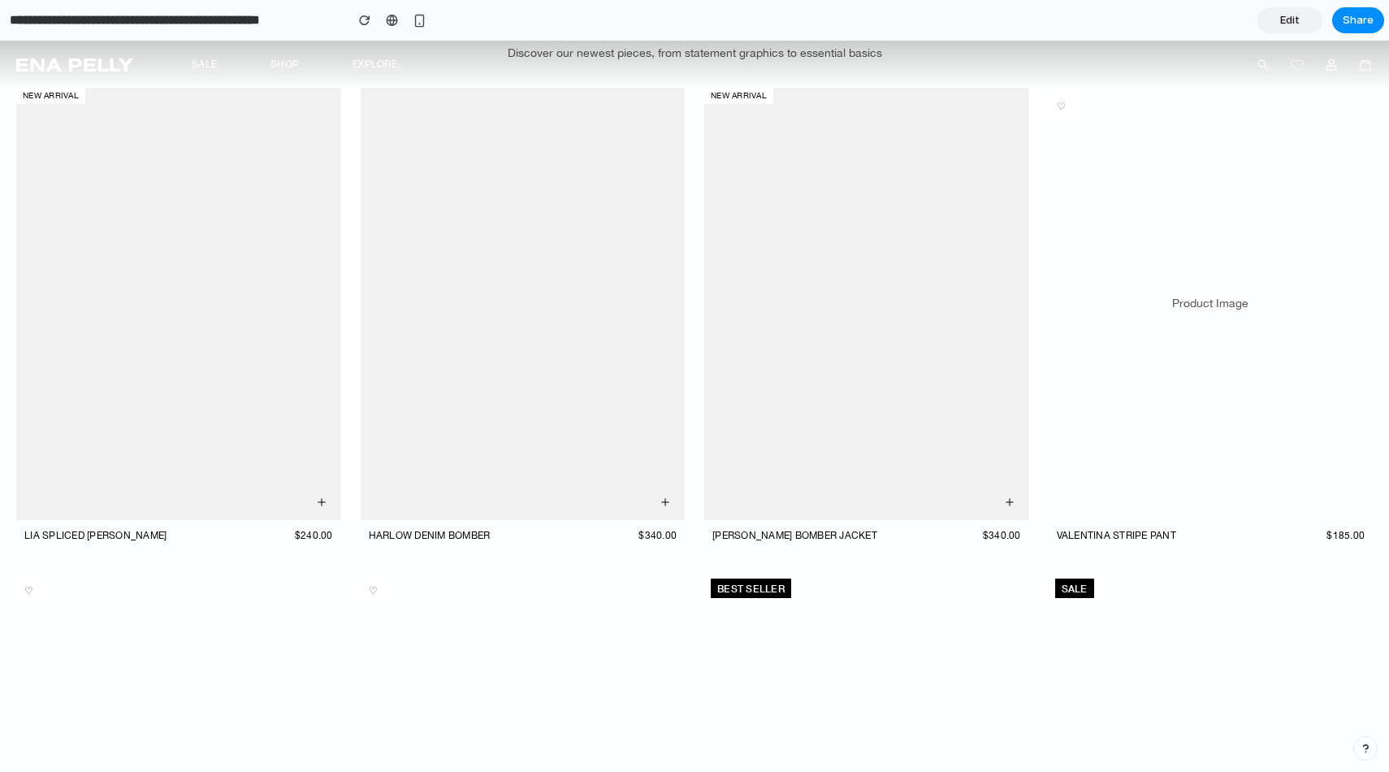
scroll to position [906, 0]
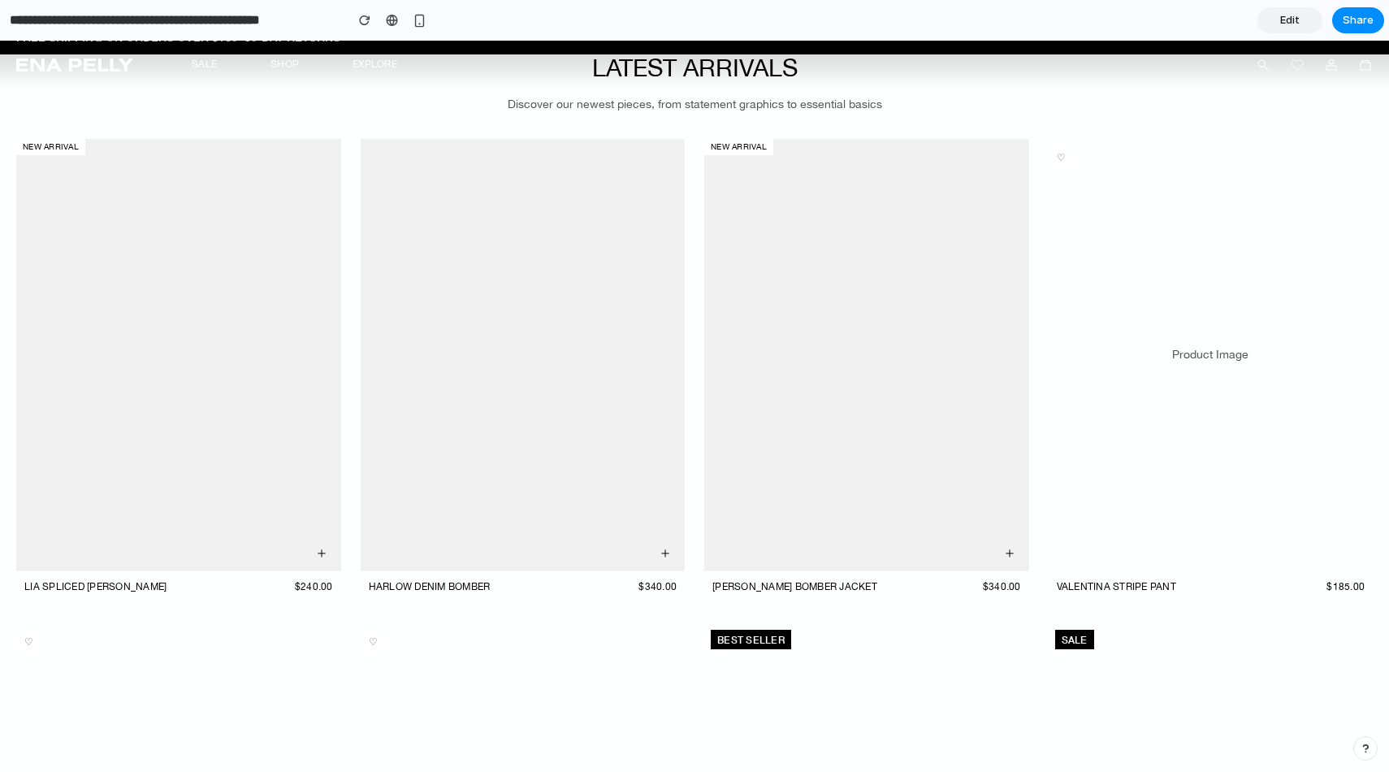
click at [1296, 19] on span "Edit" at bounding box center [1289, 20] width 19 height 16
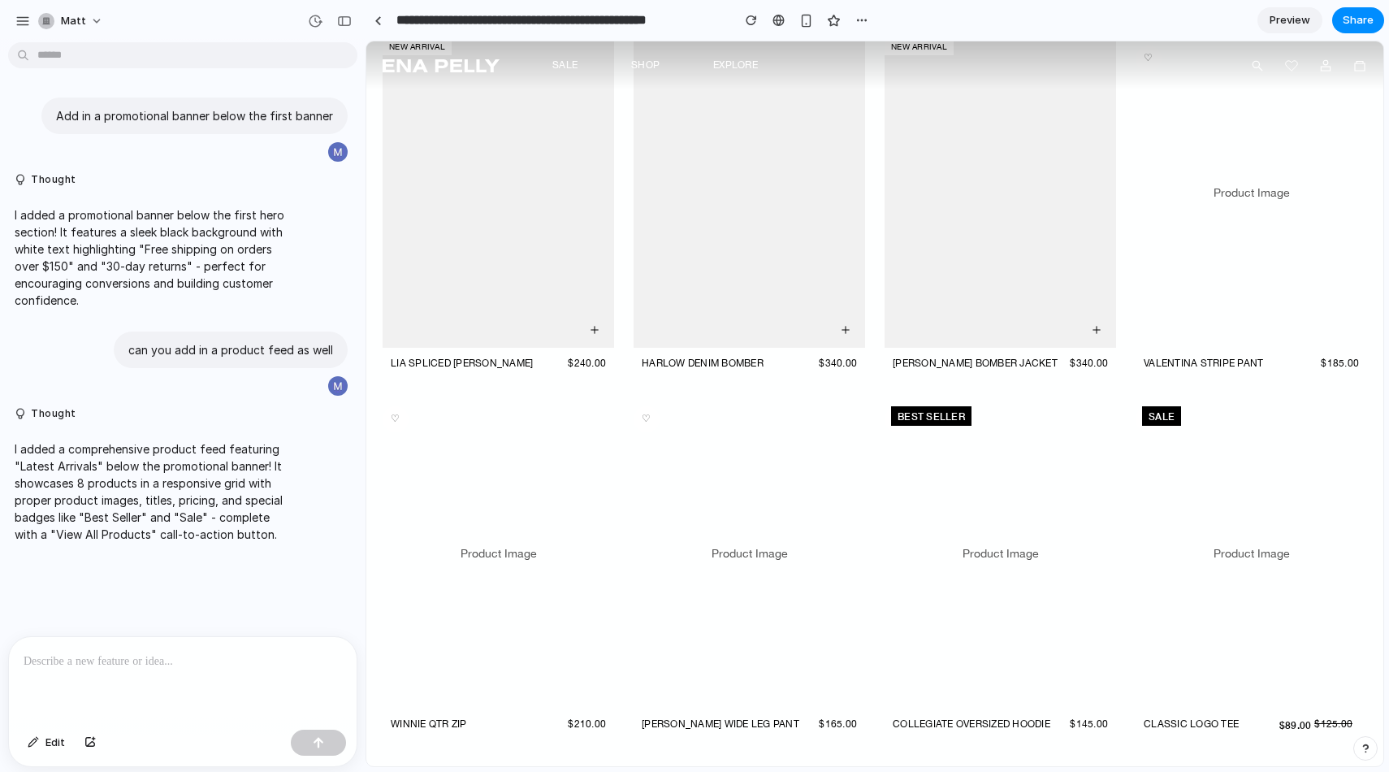
click at [148, 668] on div at bounding box center [183, 680] width 348 height 86
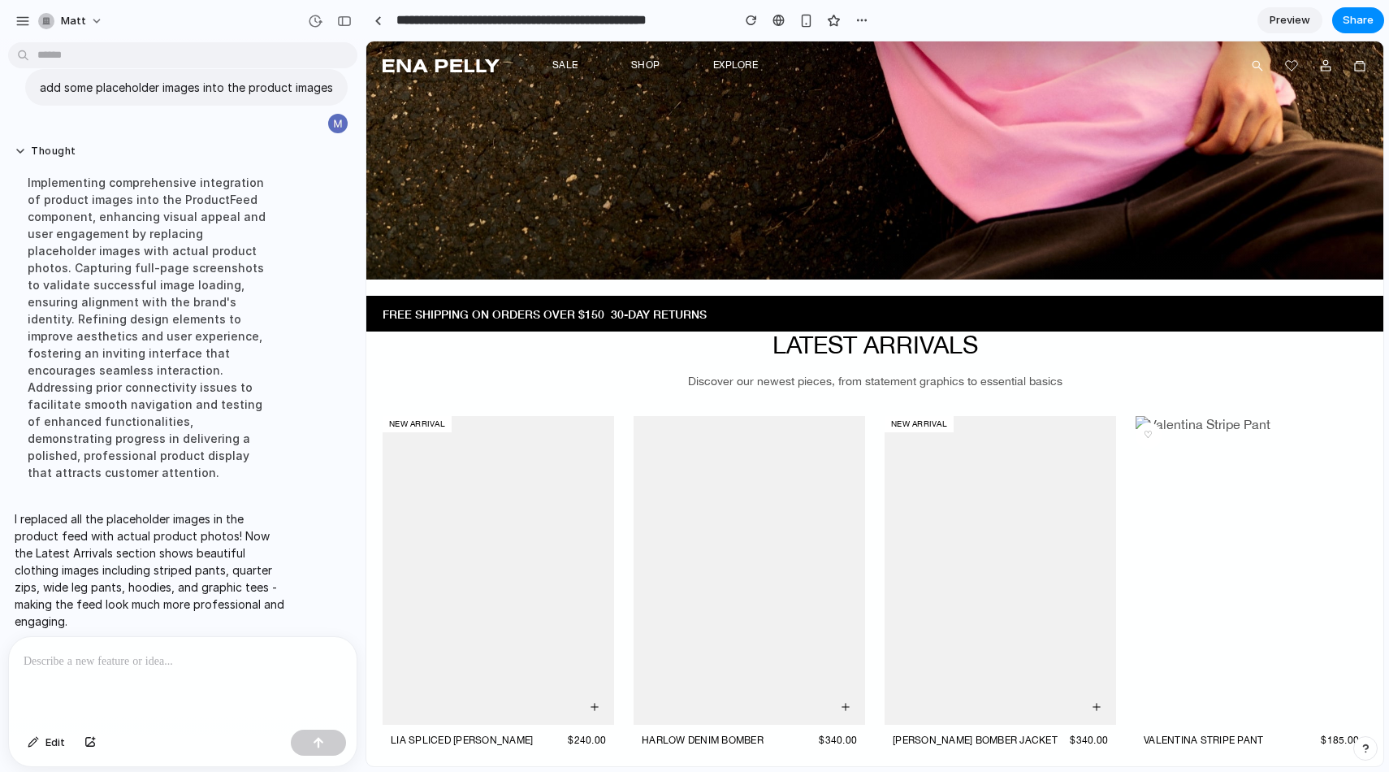
scroll to position [457, 0]
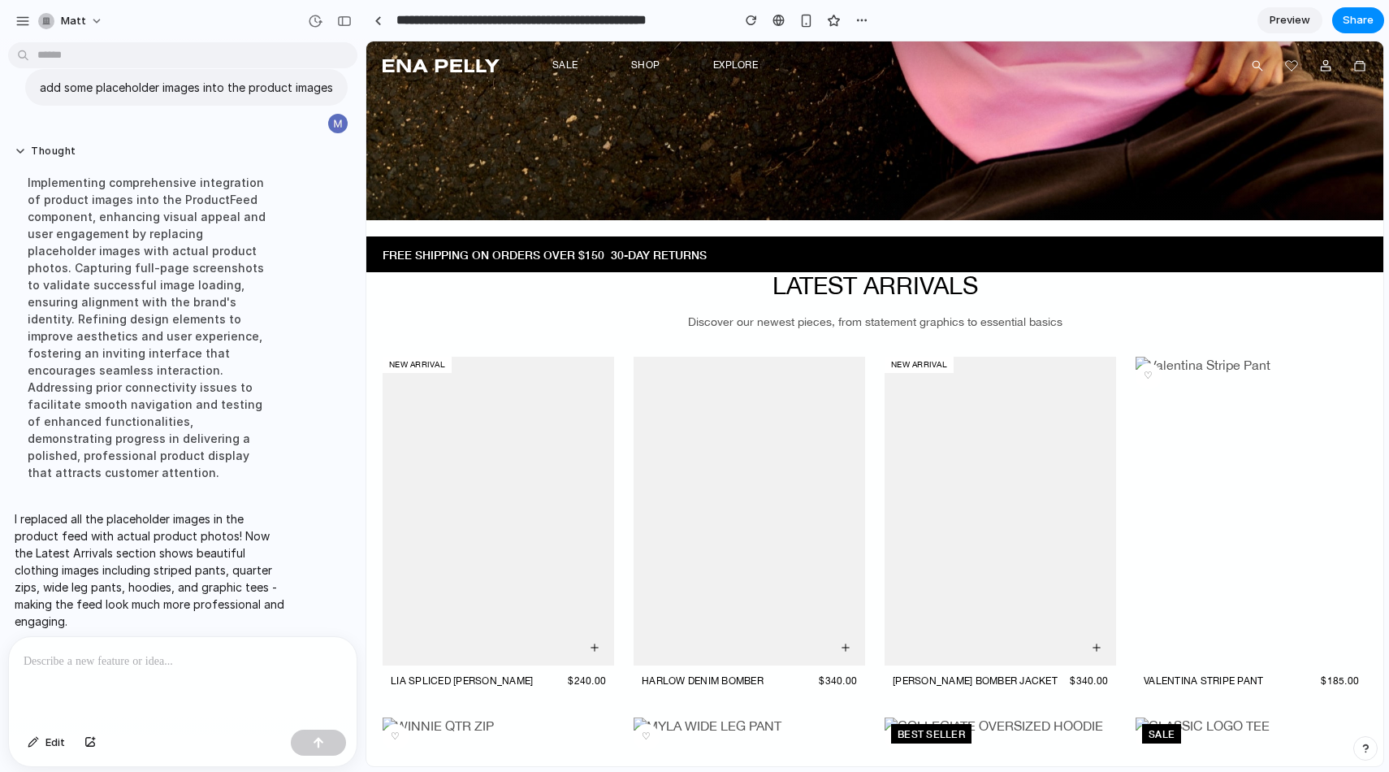
click at [607, 246] on div "Free shipping on orders over $150 | 30-day returns" at bounding box center [875, 254] width 984 height 16
click at [634, 246] on p "30-day returns" at bounding box center [659, 254] width 96 height 16
click at [630, 248] on p "30-day returns" at bounding box center [659, 254] width 96 height 16
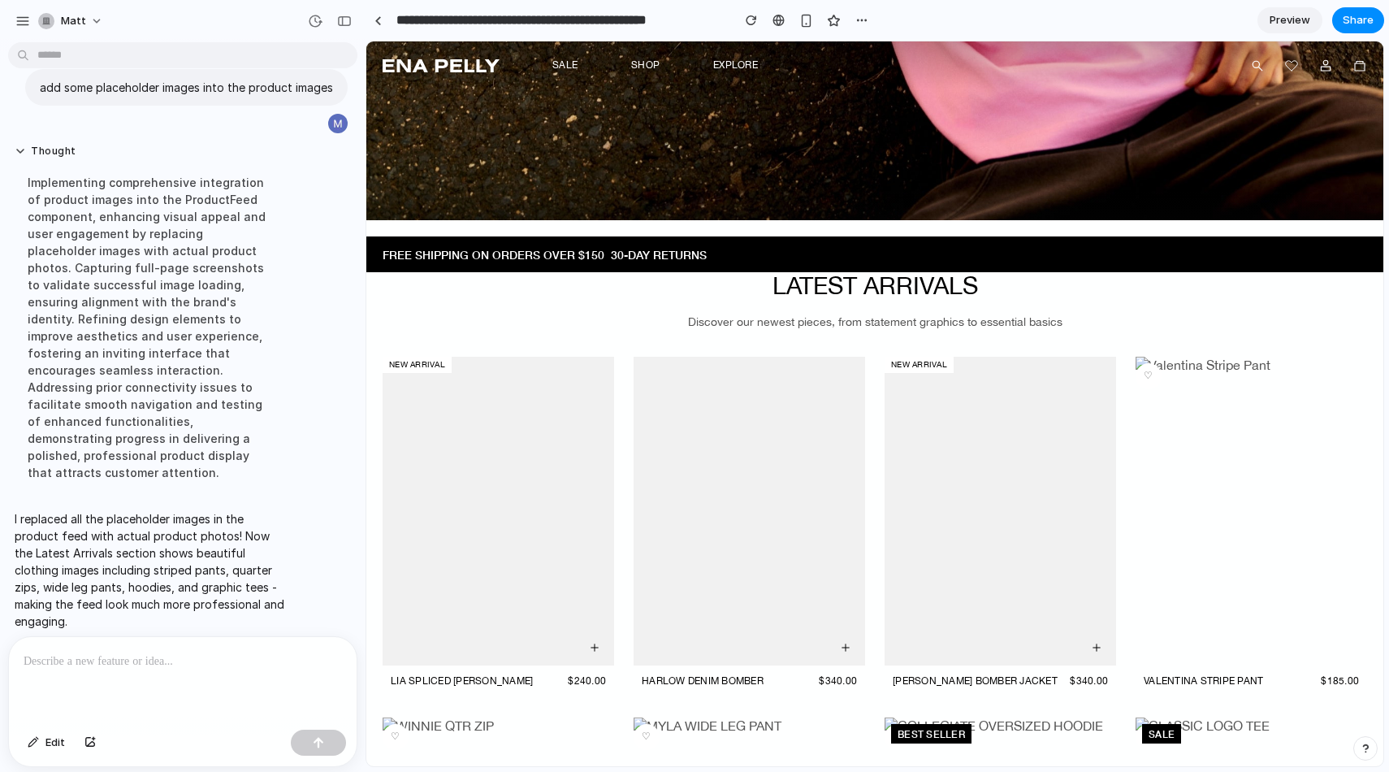
click at [630, 248] on p "30-day returns" at bounding box center [659, 254] width 96 height 16
